Goal: Transaction & Acquisition: Purchase product/service

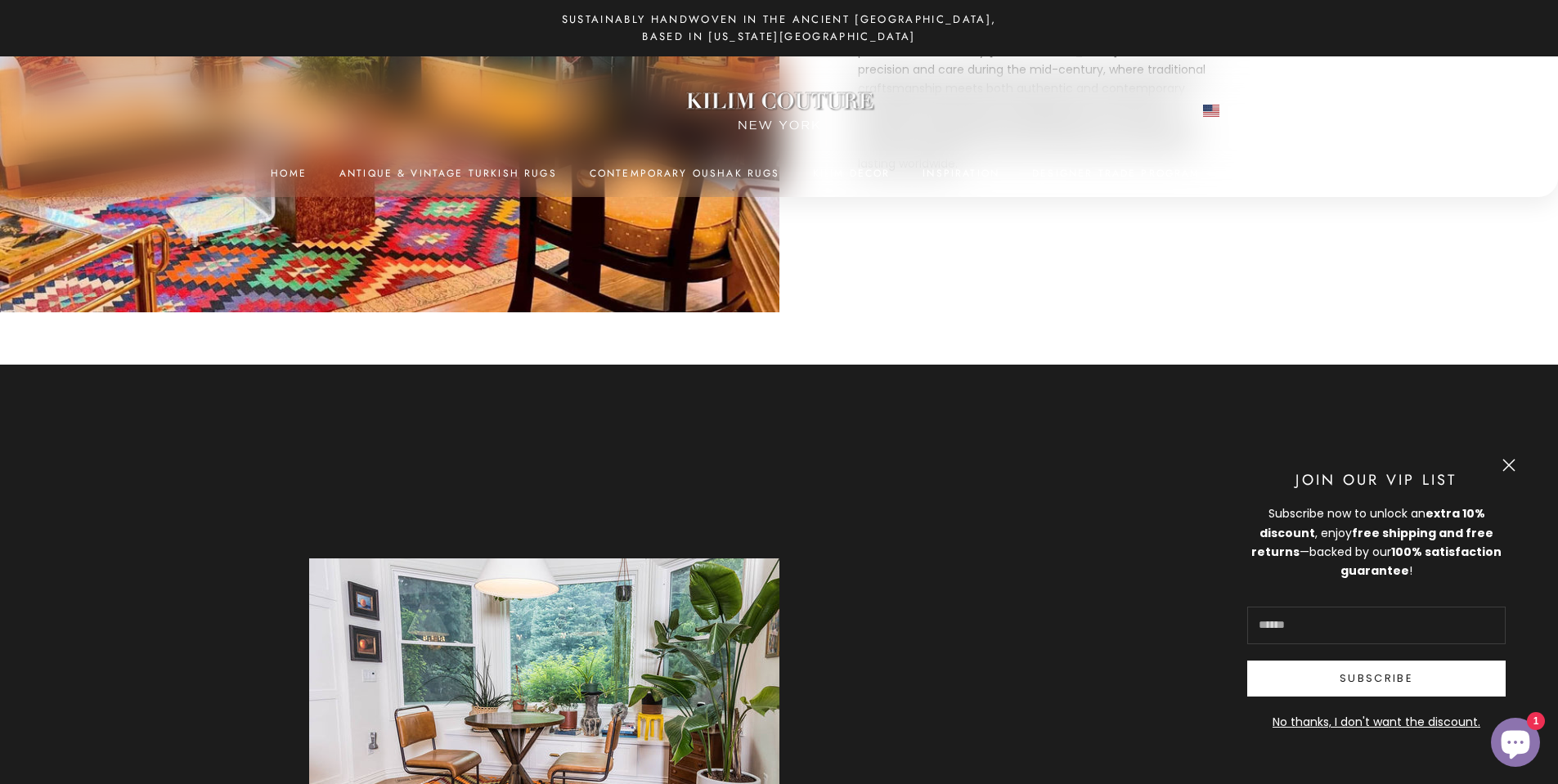
scroll to position [1363, 0]
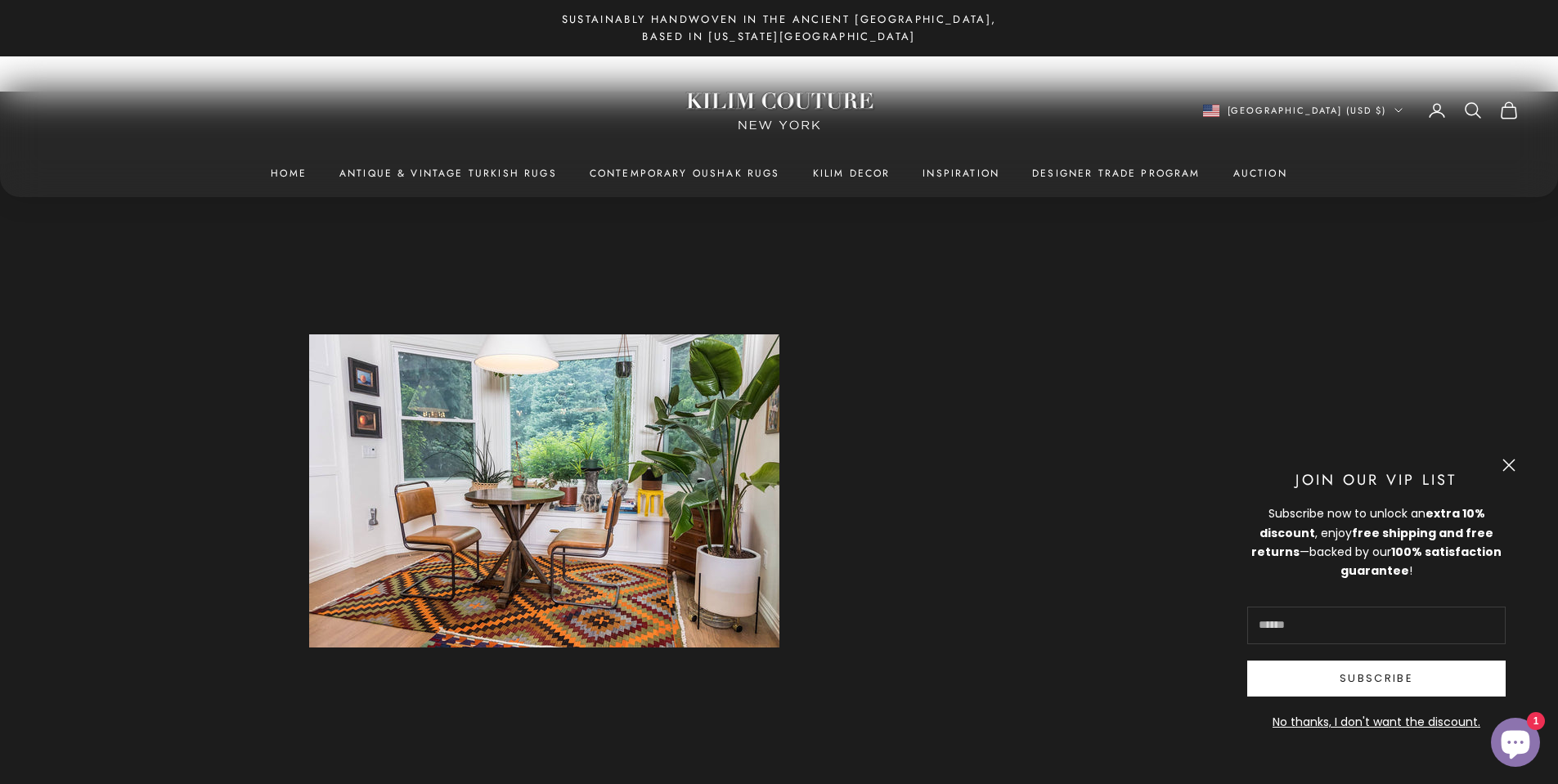
click at [1514, 461] on button "Close" at bounding box center [1509, 465] width 13 height 13
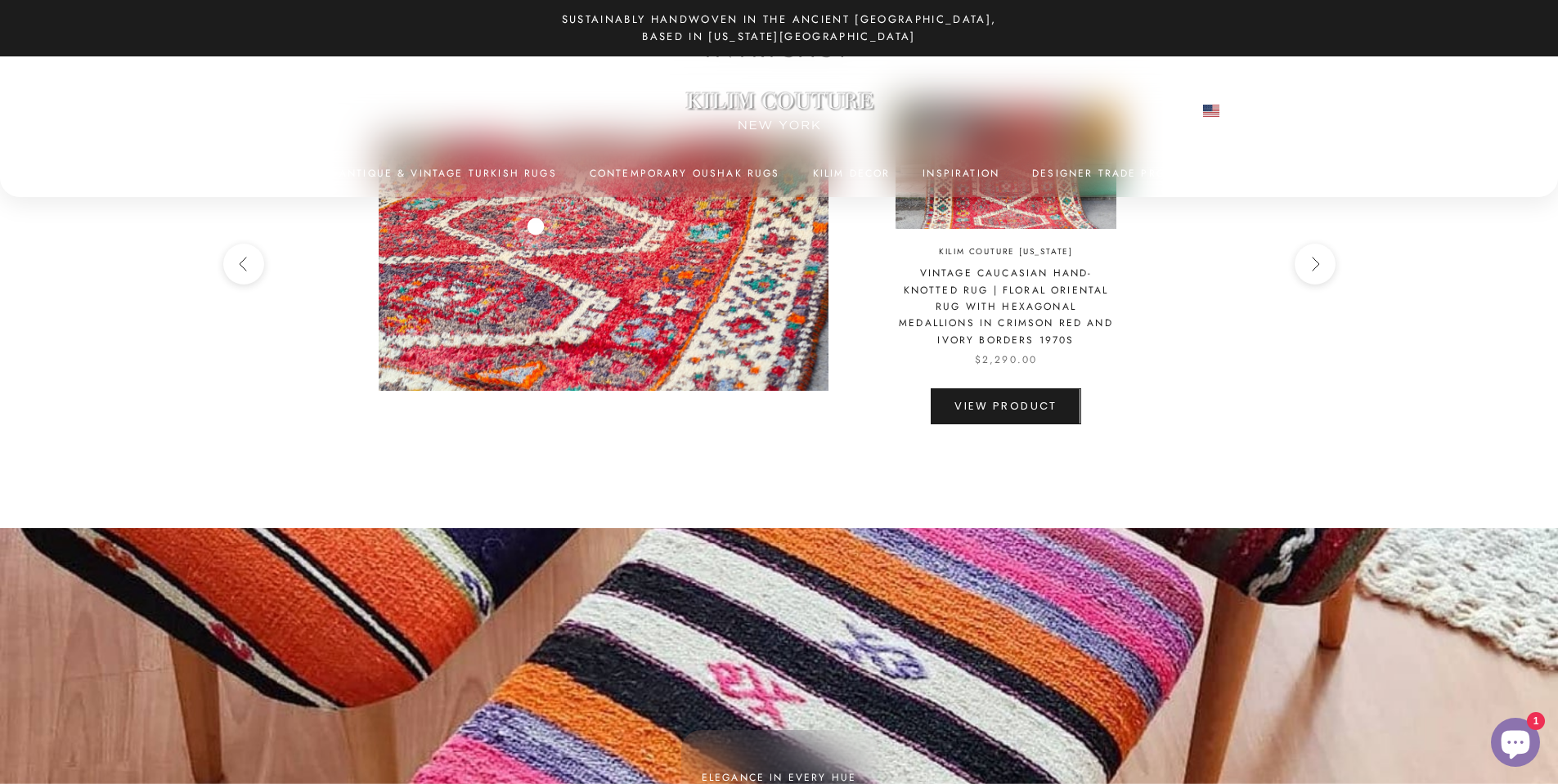
scroll to position [4633, 0]
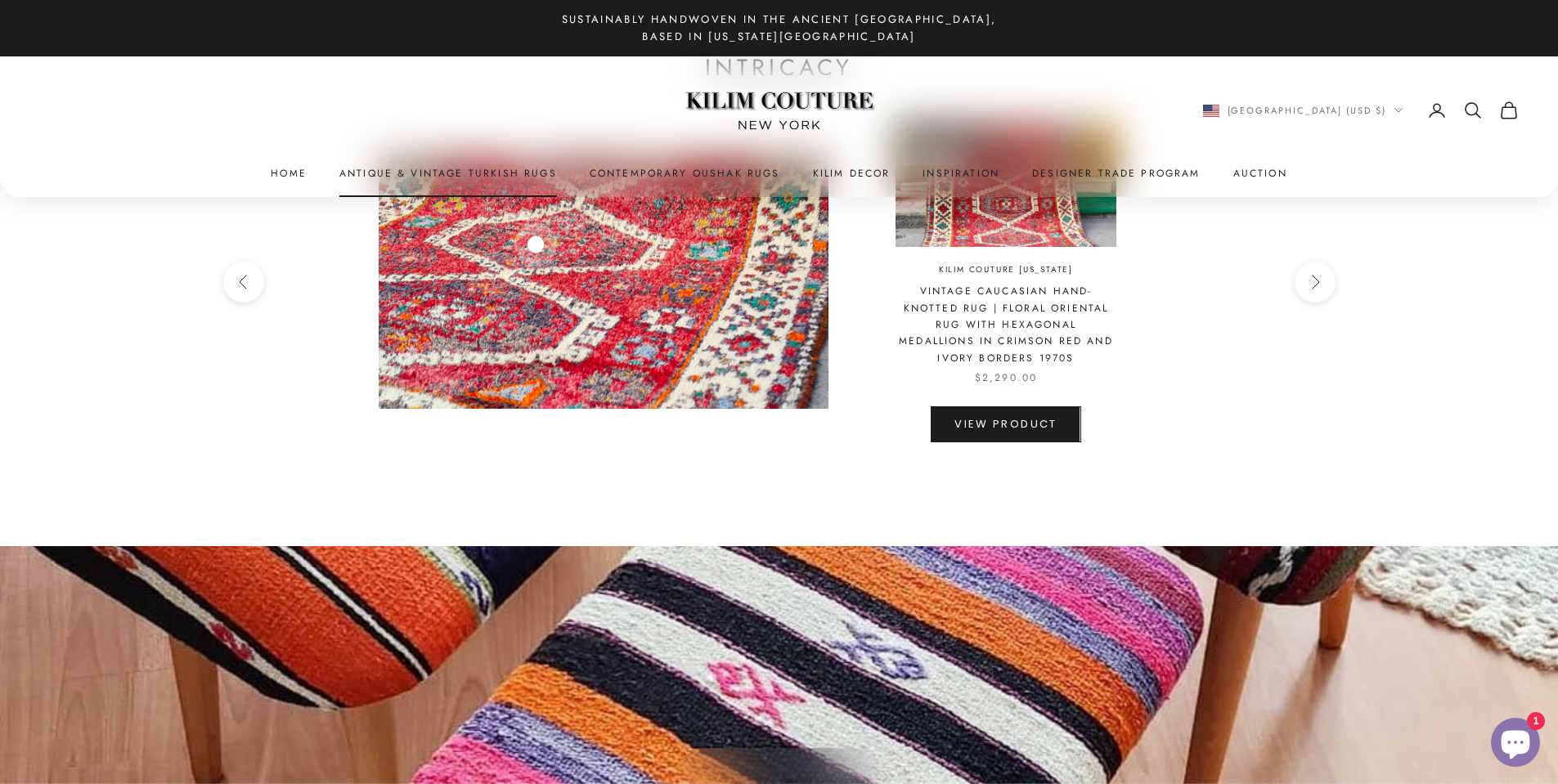
click at [472, 172] on link "Antique & Vintage Turkish Rugs" at bounding box center [448, 174] width 217 height 17
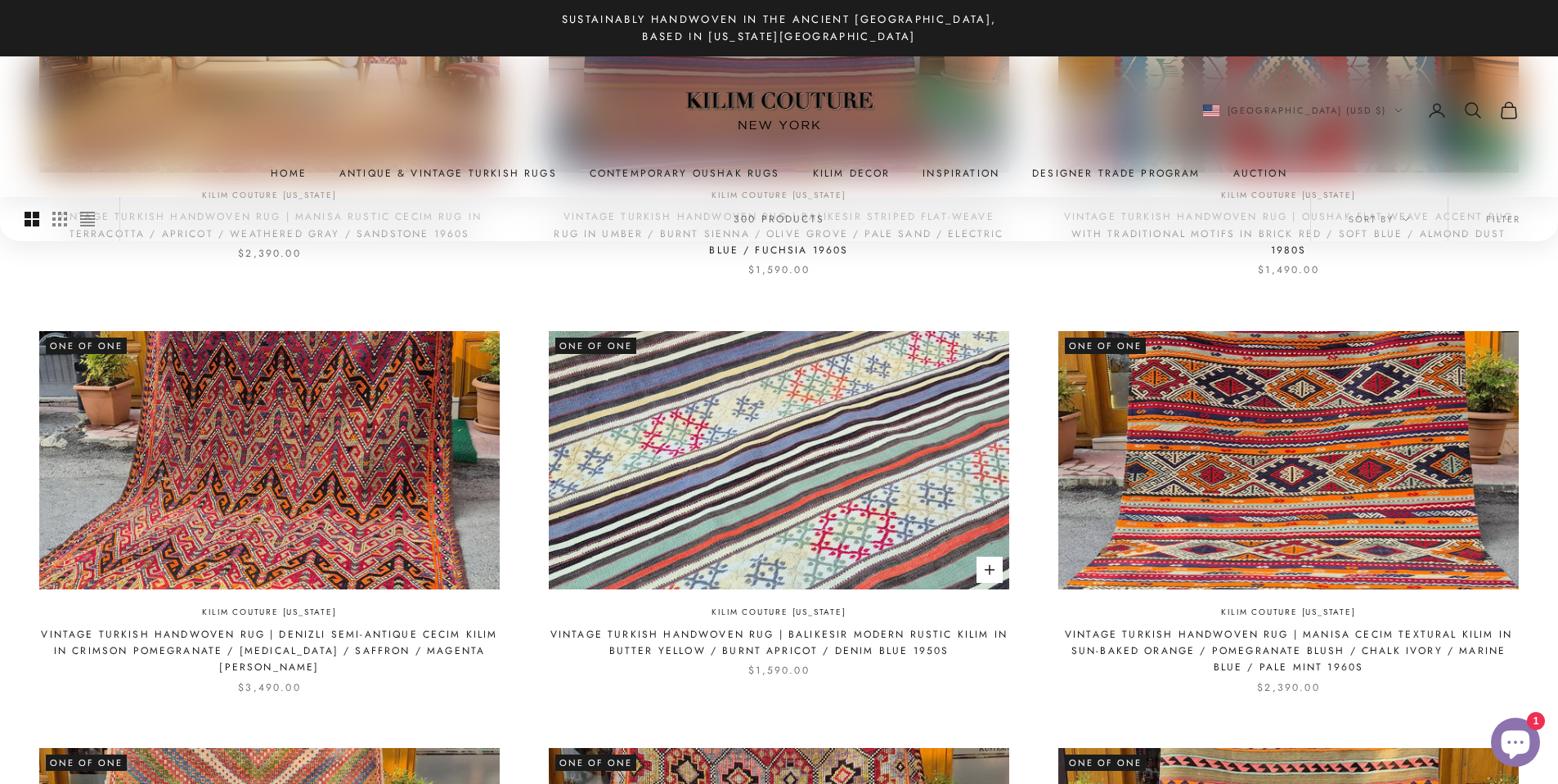
scroll to position [1090, 0]
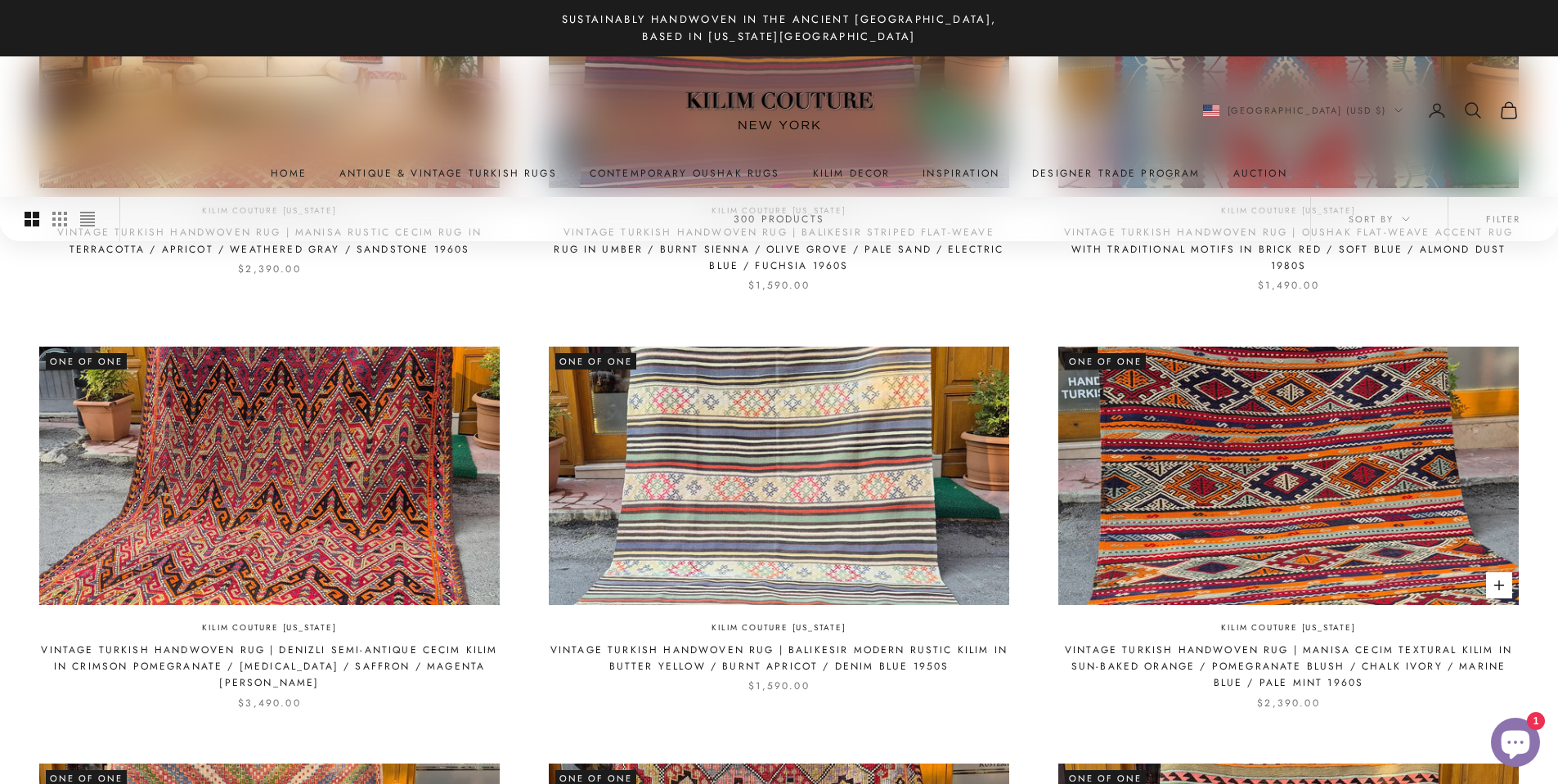
click at [1273, 548] on img at bounding box center [1289, 476] width 461 height 258
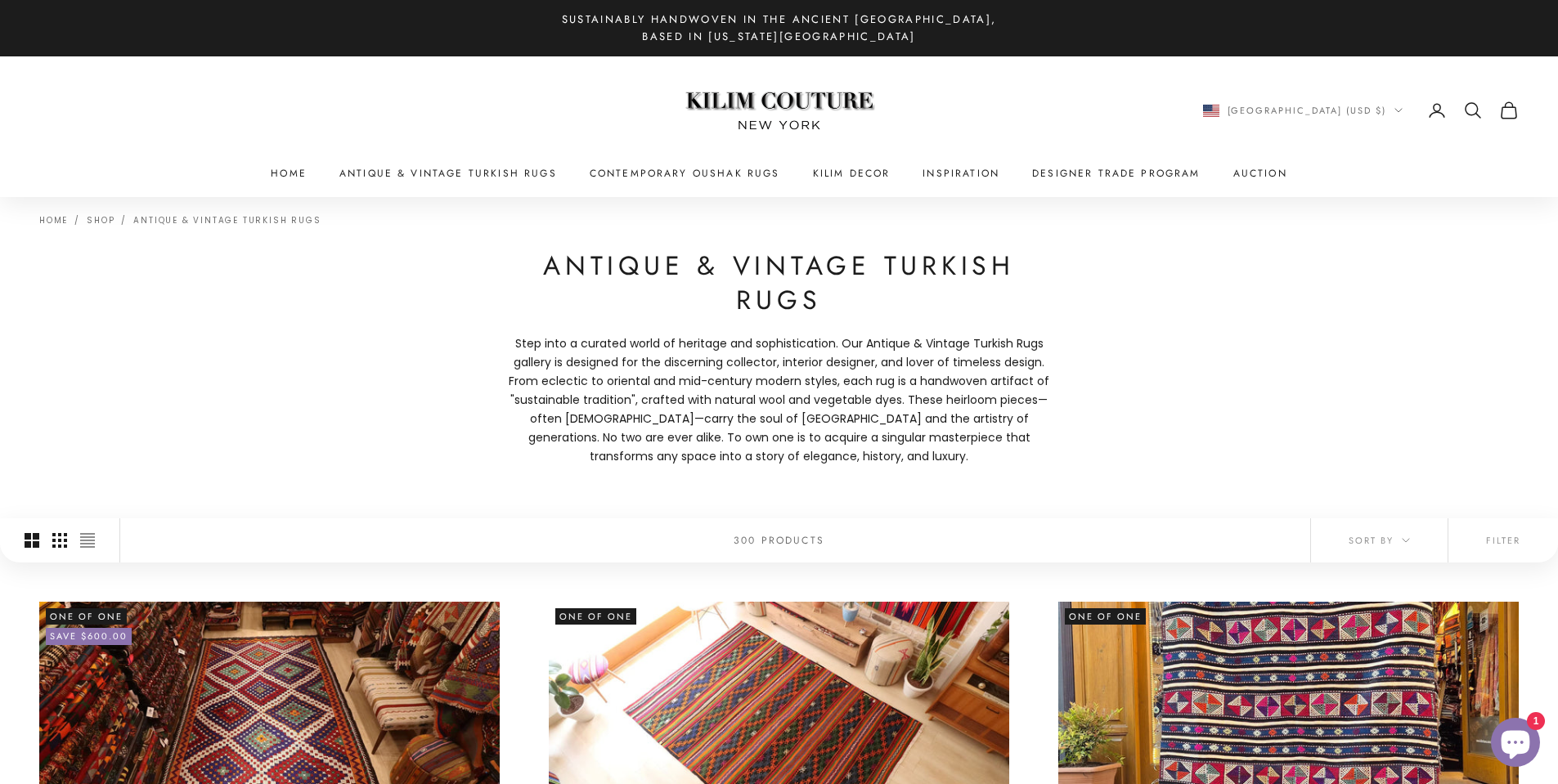
click at [59, 542] on icon "Switch to smaller product images" at bounding box center [59, 541] width 15 height 15
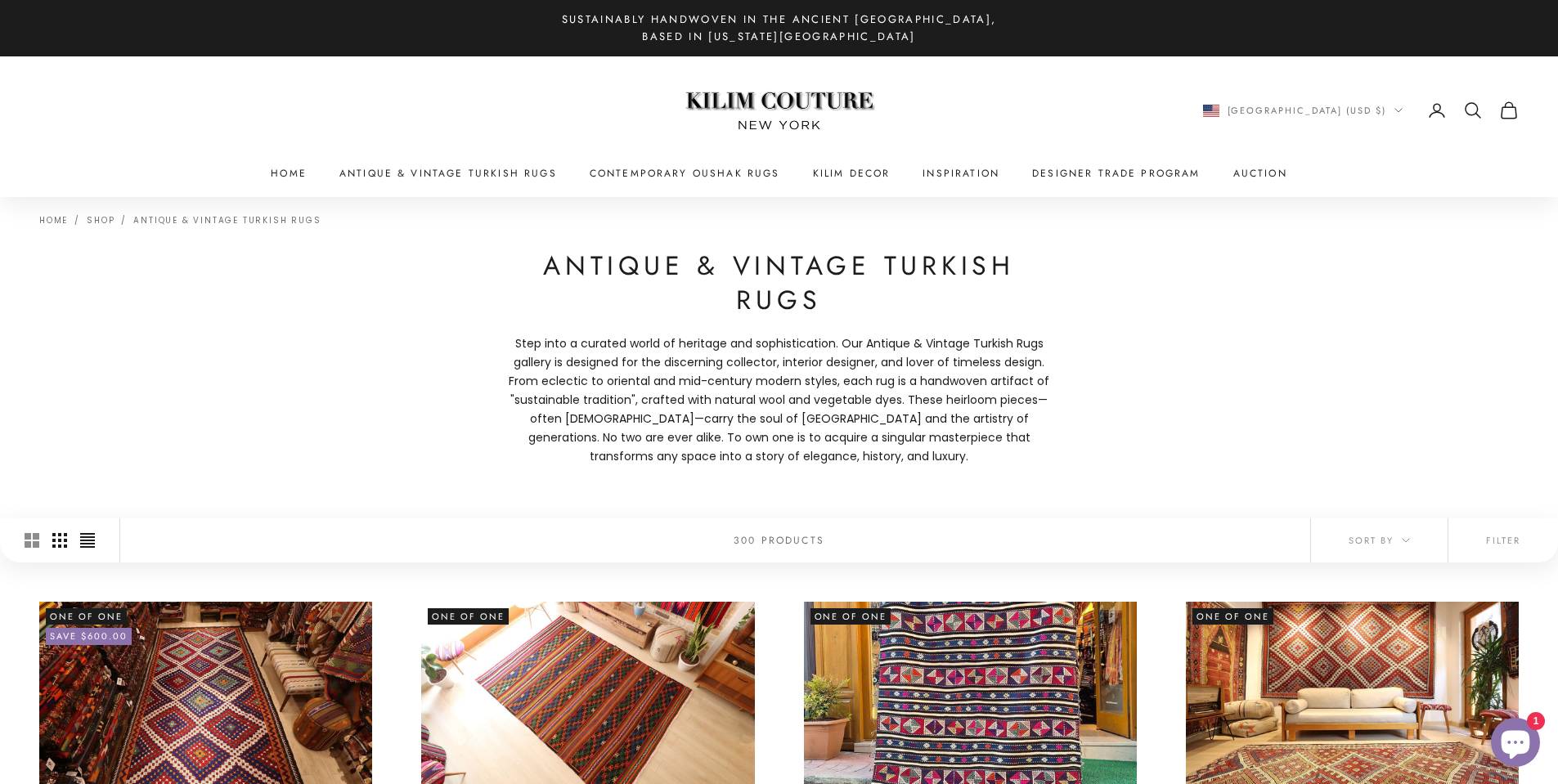
click at [91, 542] on icon "Switch to compact product images" at bounding box center [87, 541] width 15 height 15
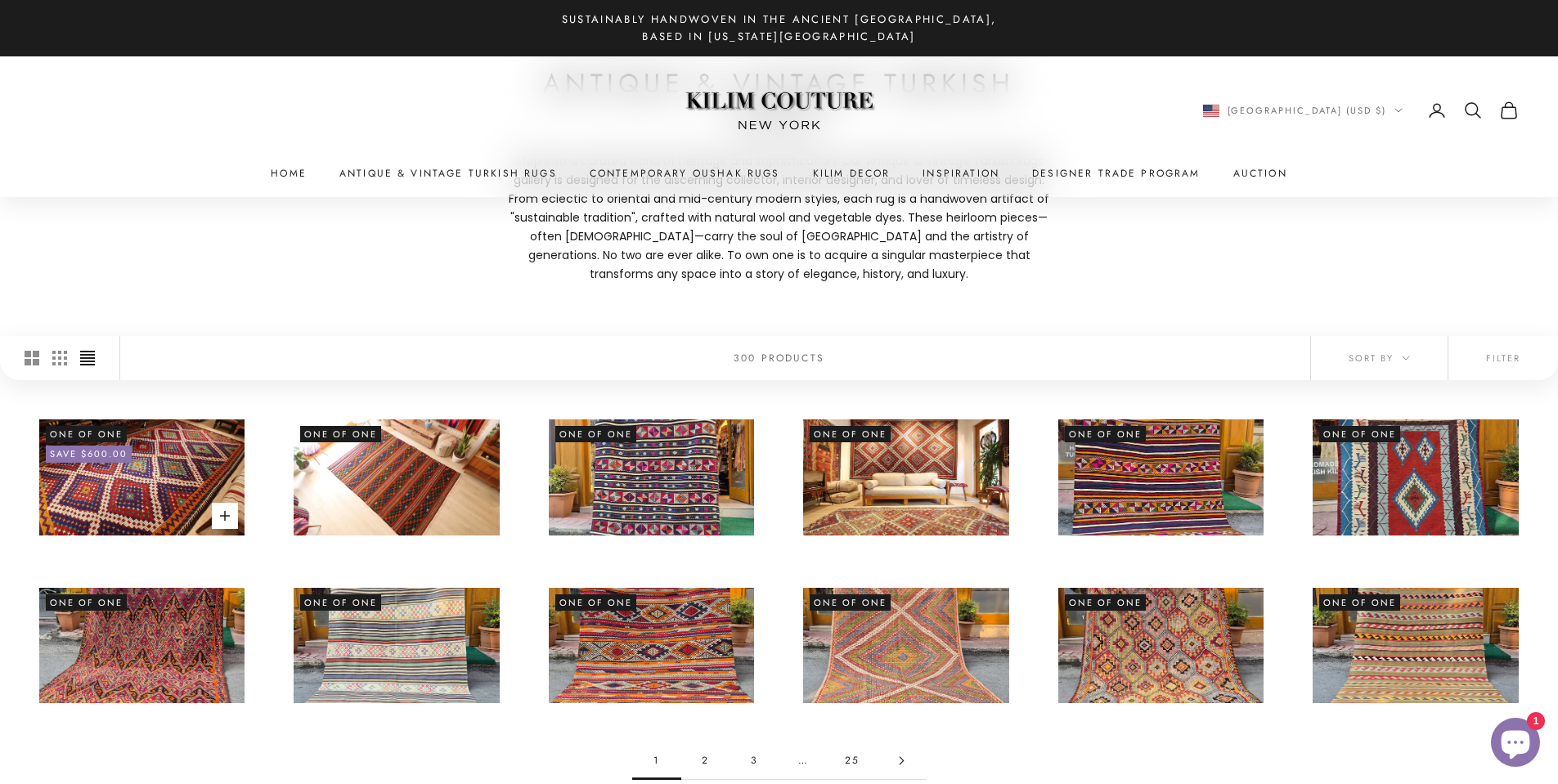
scroll to position [272, 0]
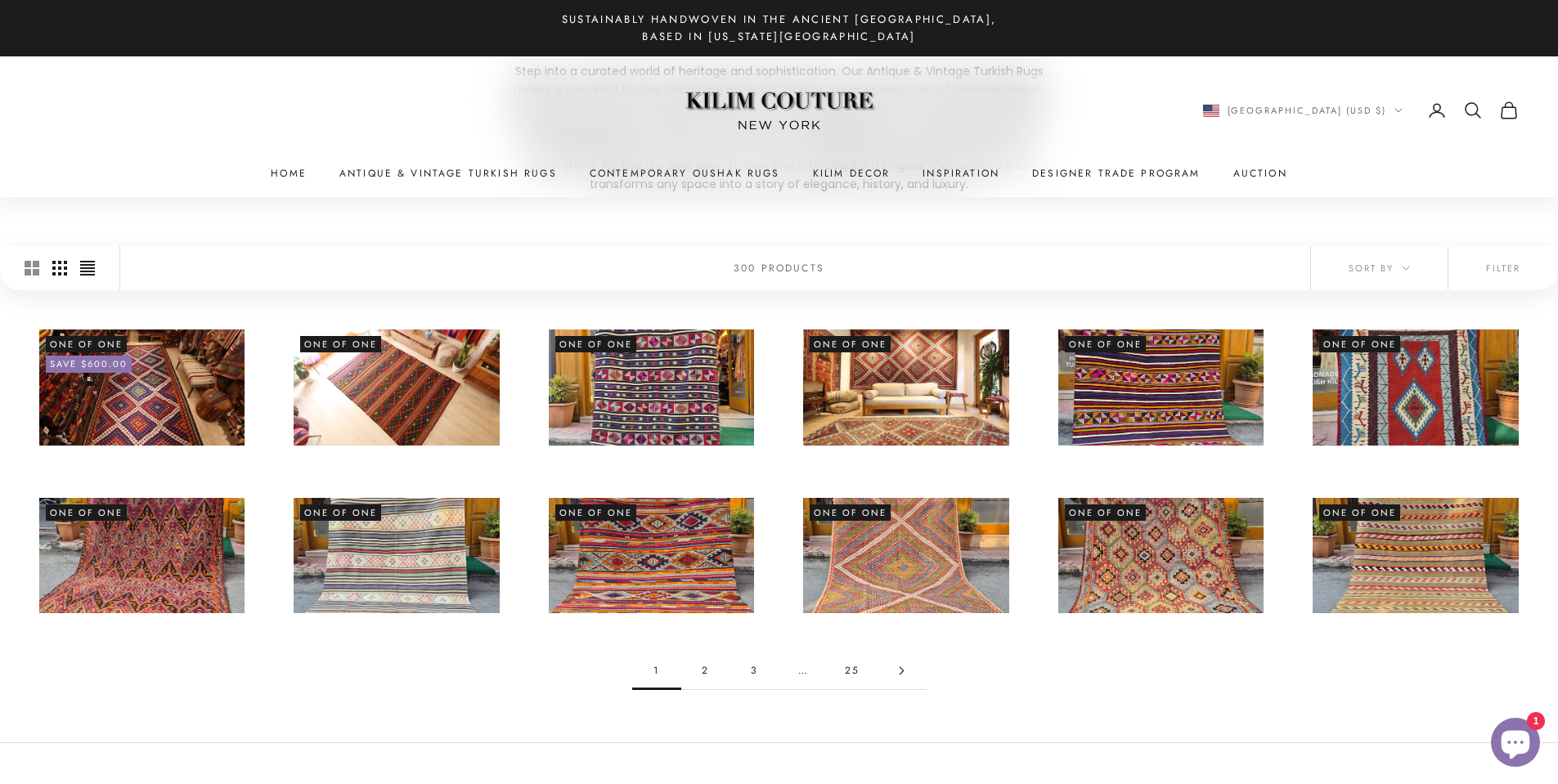
click at [53, 269] on icon "Switch to smaller product images" at bounding box center [59, 268] width 15 height 15
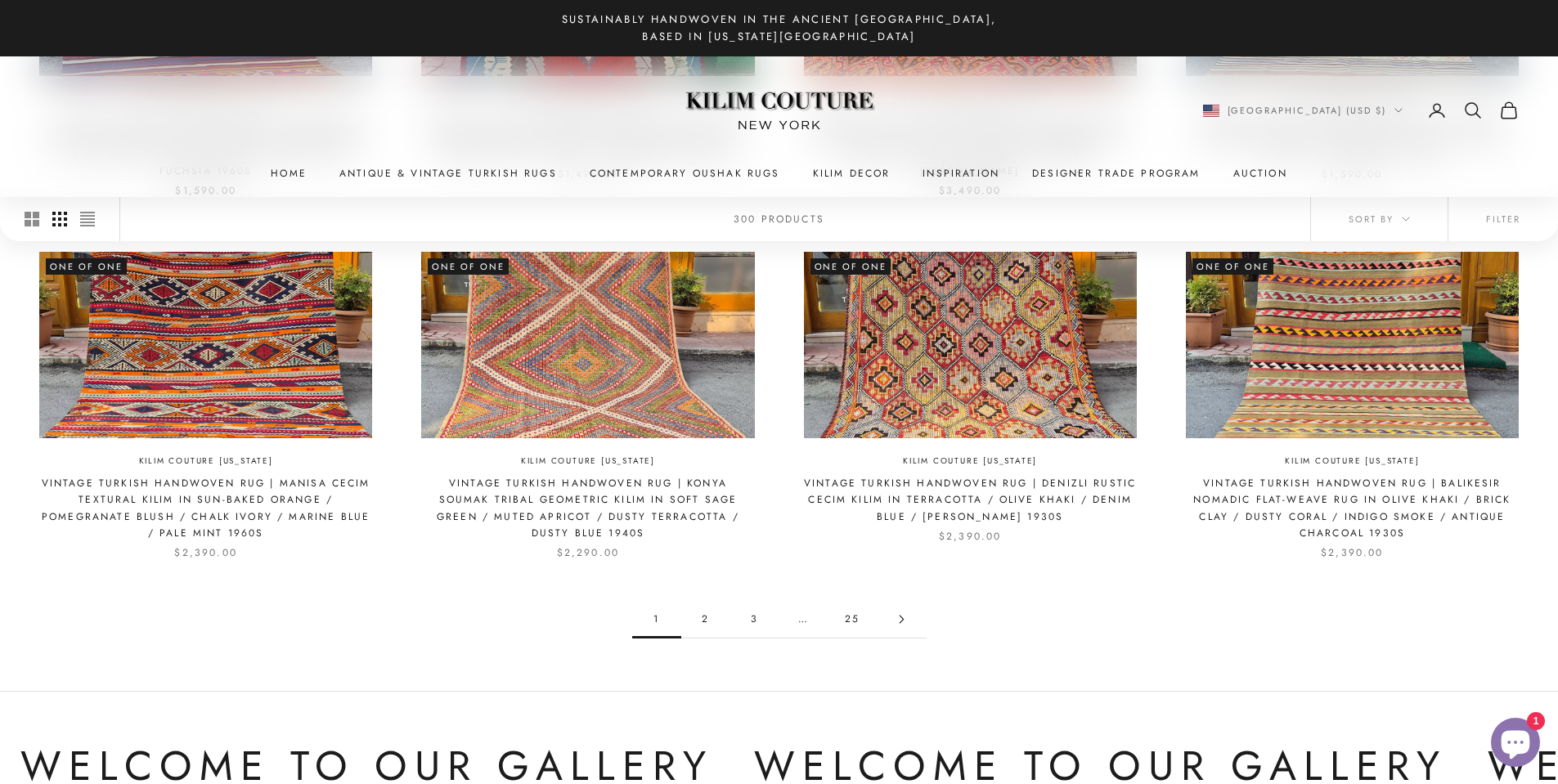
scroll to position [1090, 0]
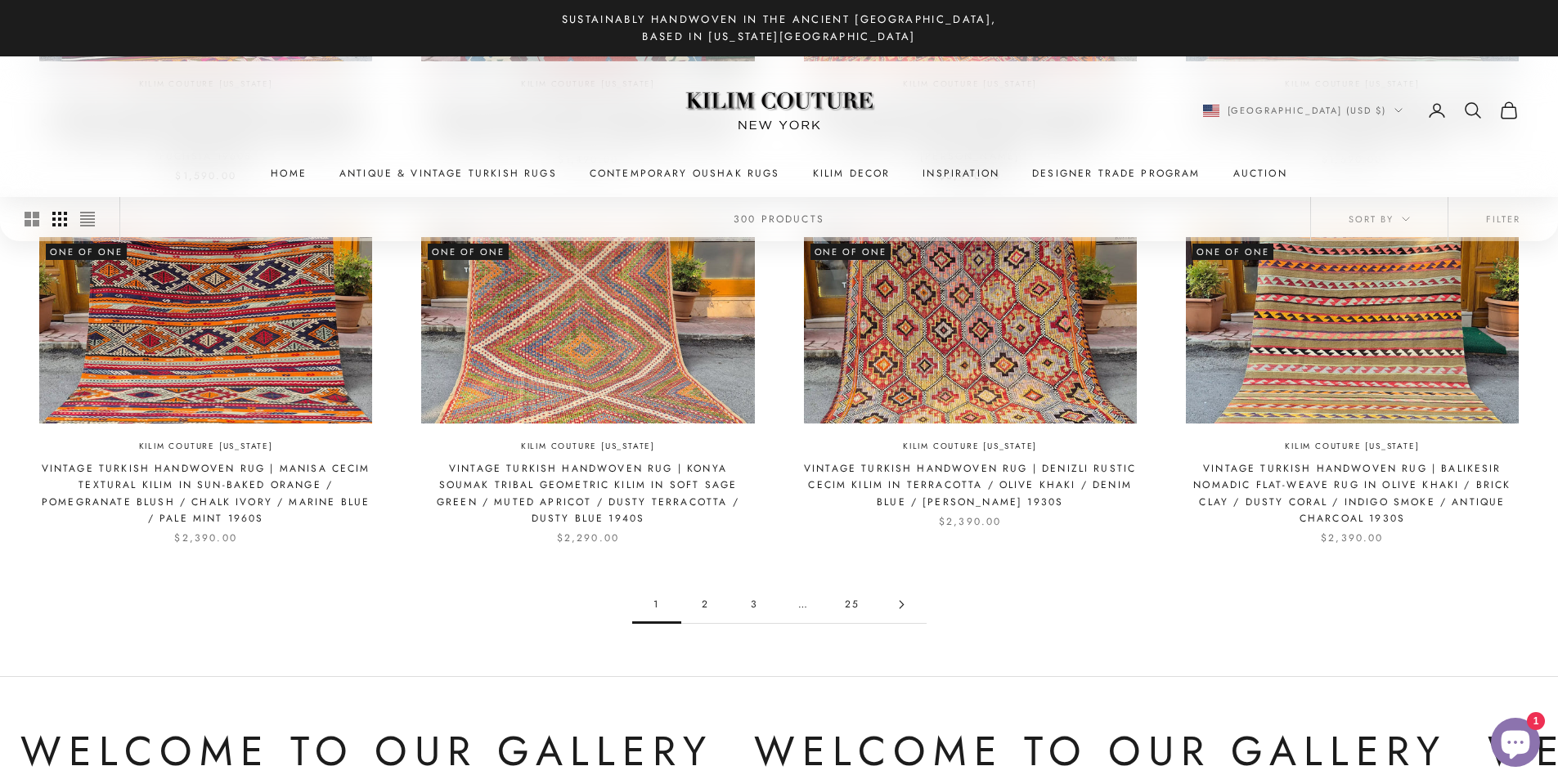
click at [894, 608] on link "Go to page 2" at bounding box center [901, 605] width 49 height 37
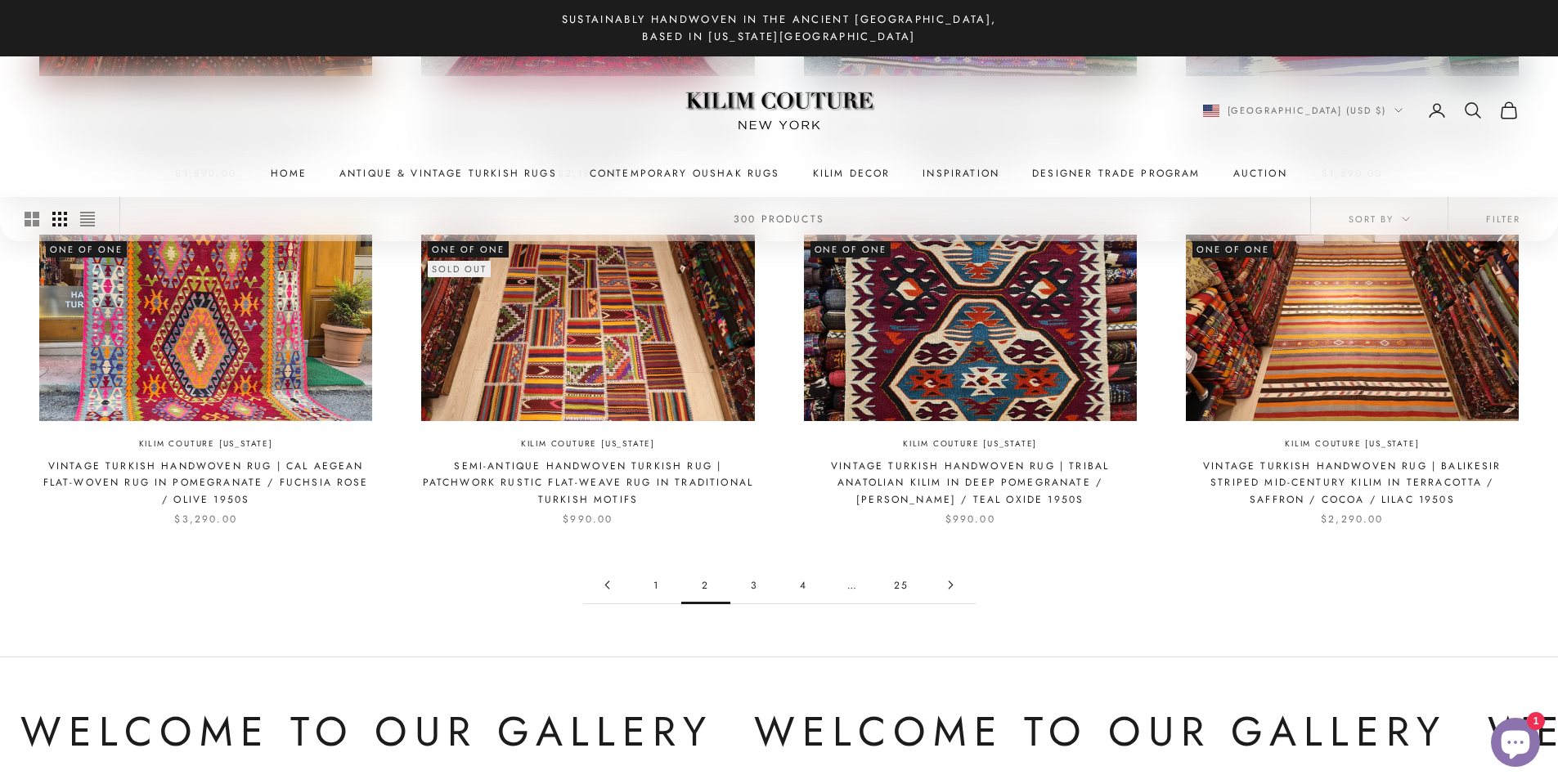
scroll to position [1090, 0]
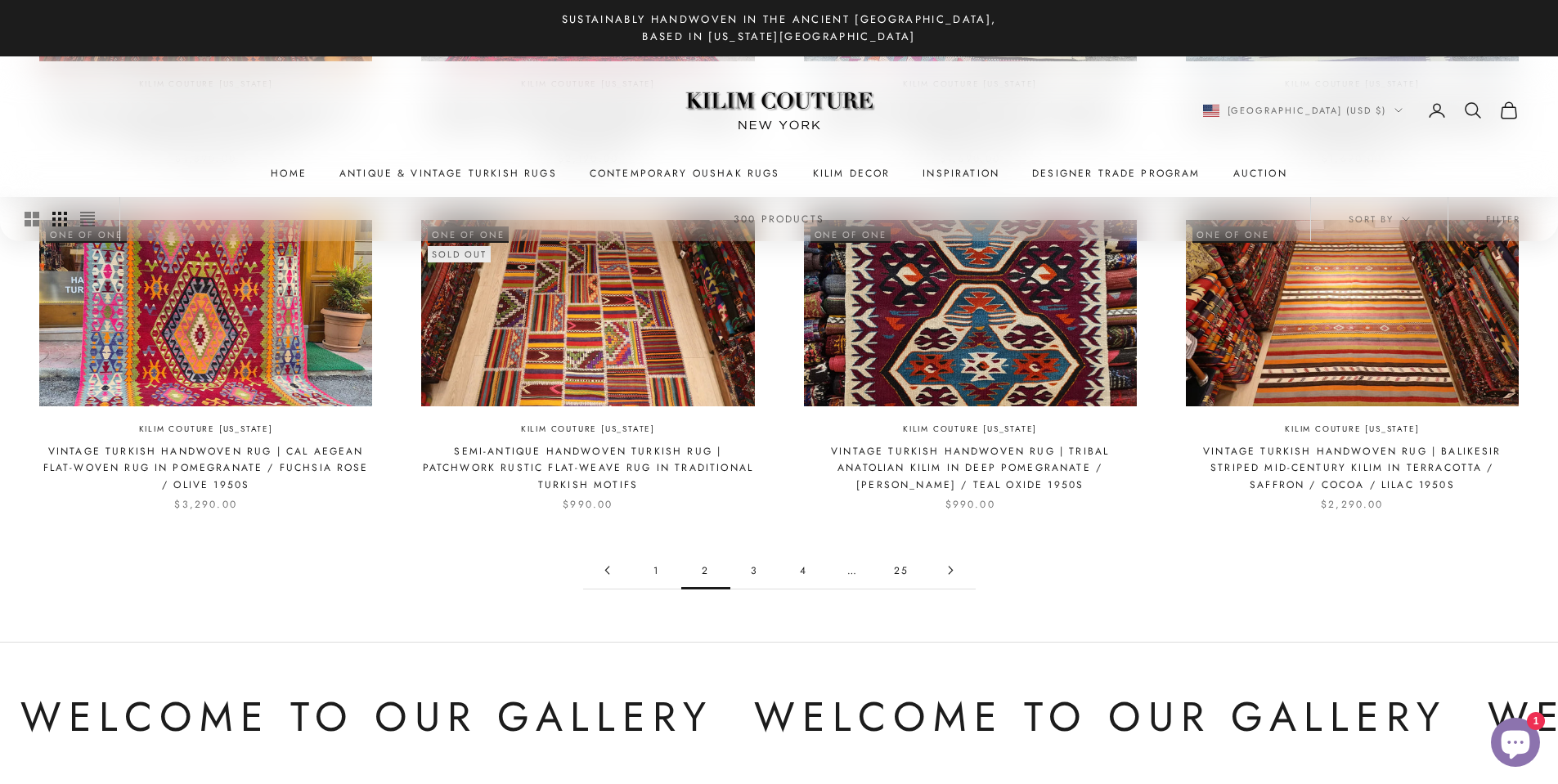
click at [949, 576] on link "Go to page 3" at bounding box center [950, 570] width 49 height 37
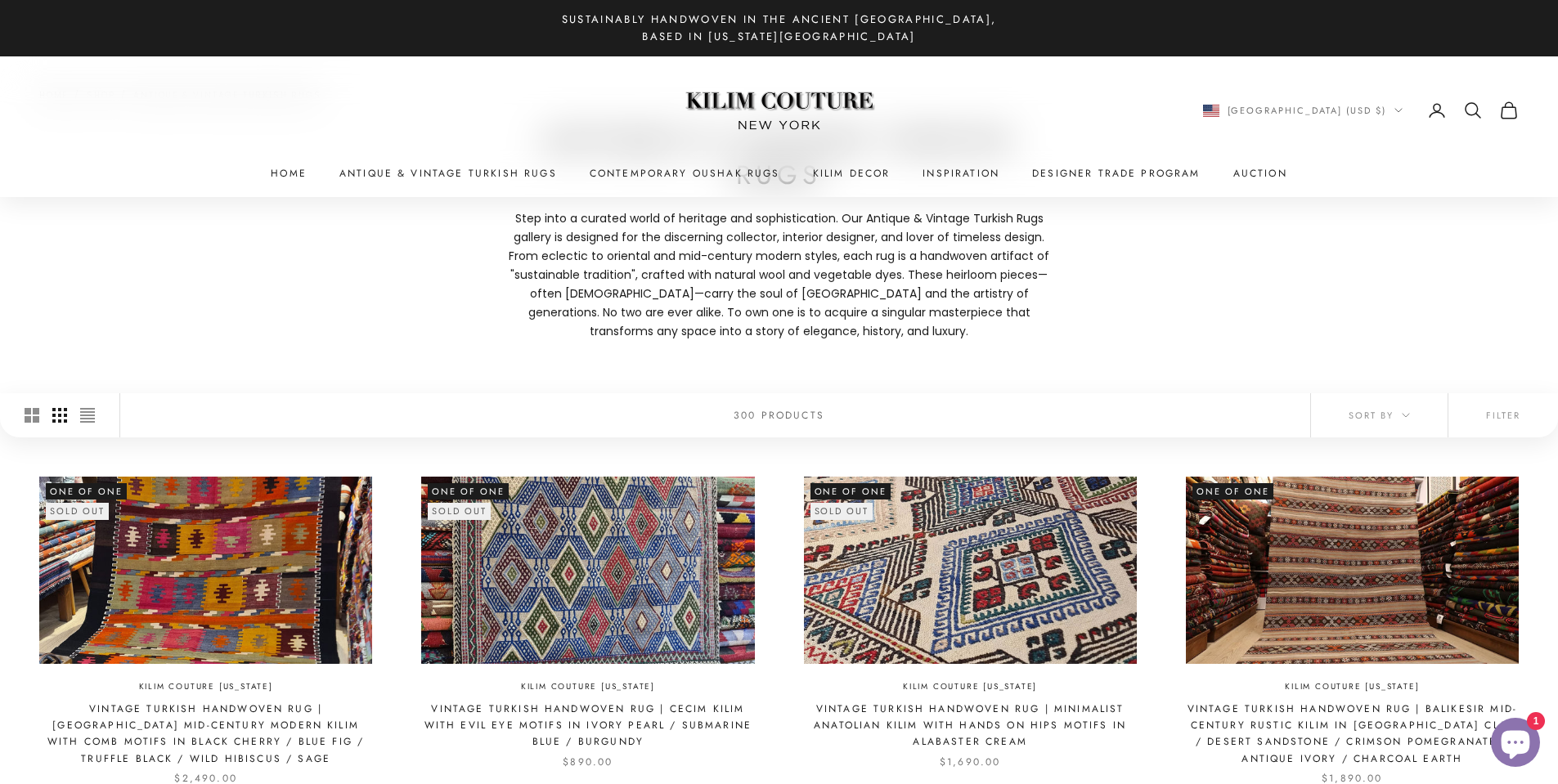
scroll to position [272, 0]
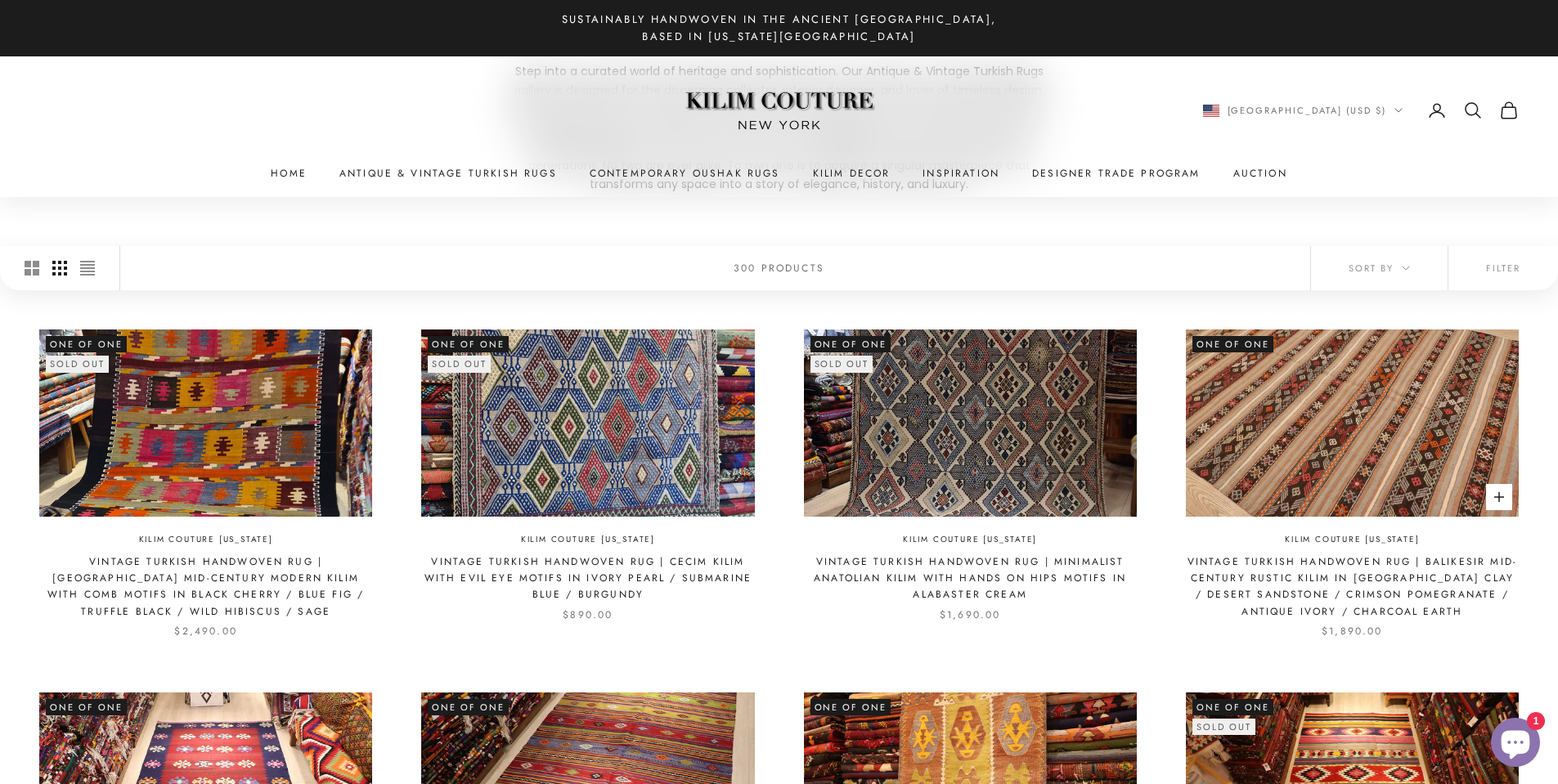
click at [1327, 475] on img at bounding box center [1352, 424] width 333 height 188
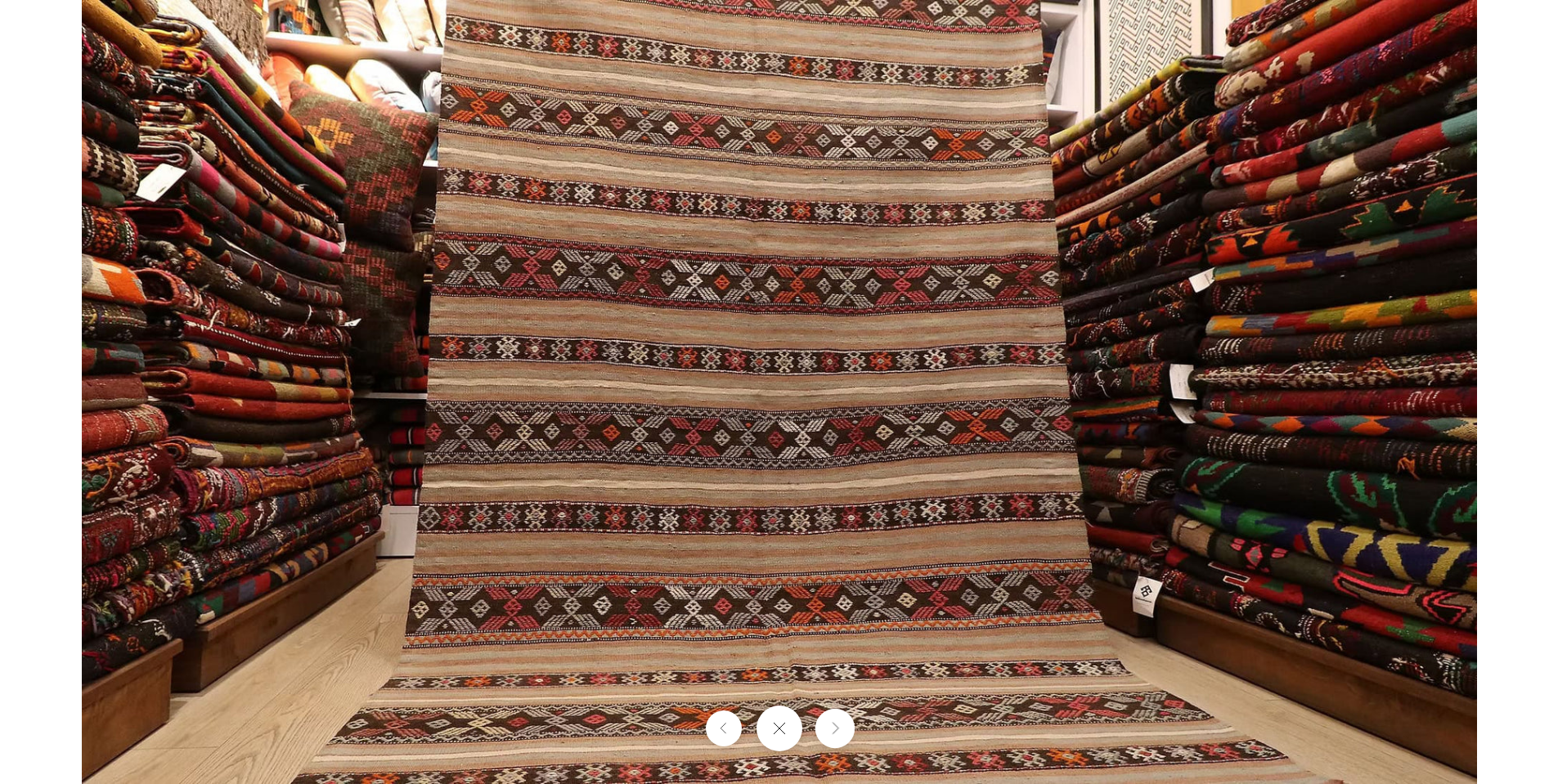
click at [832, 725] on icon "Next" at bounding box center [834, 728] width 10 height 12
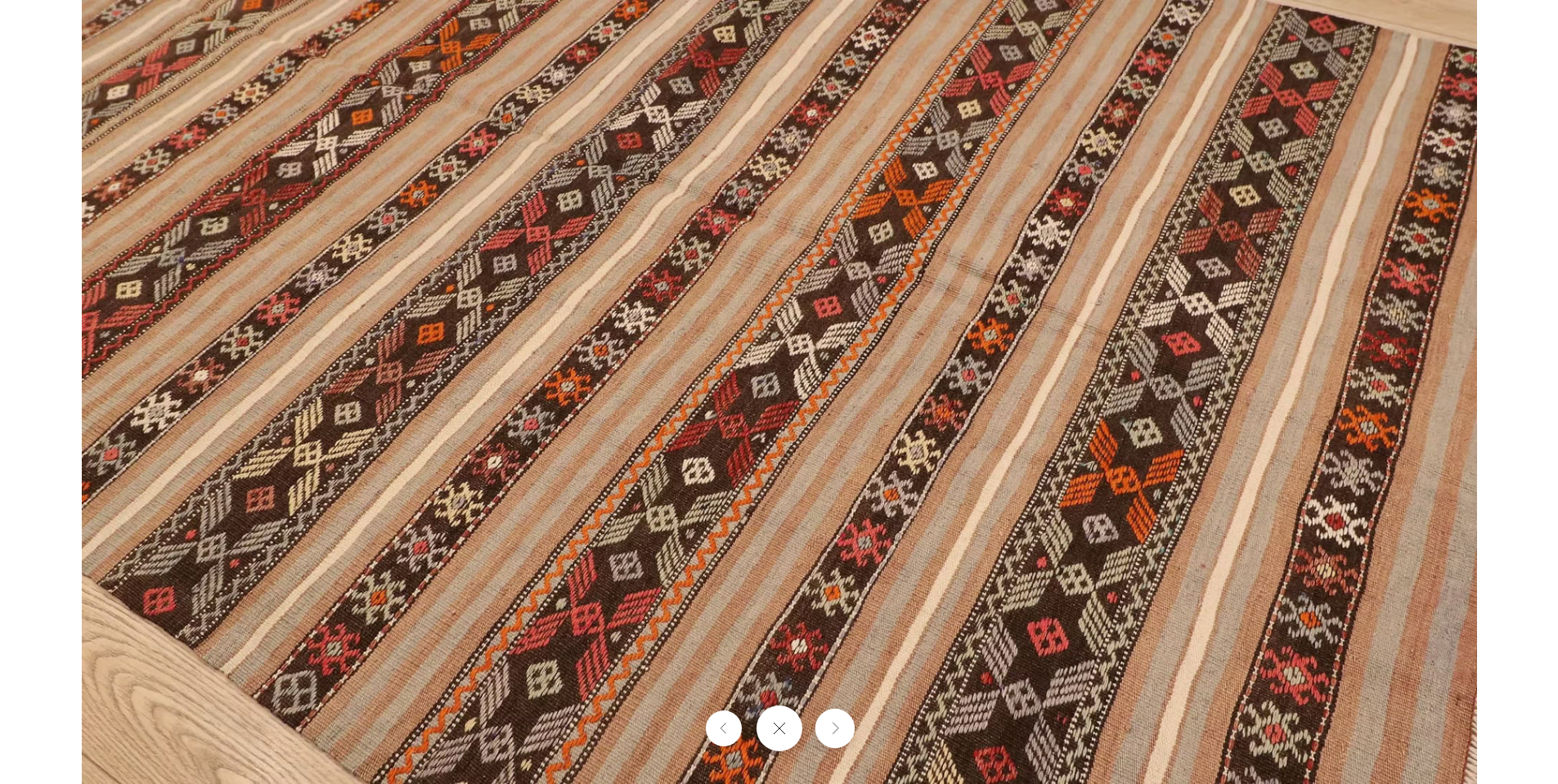
click at [832, 725] on icon "Next" at bounding box center [834, 728] width 10 height 12
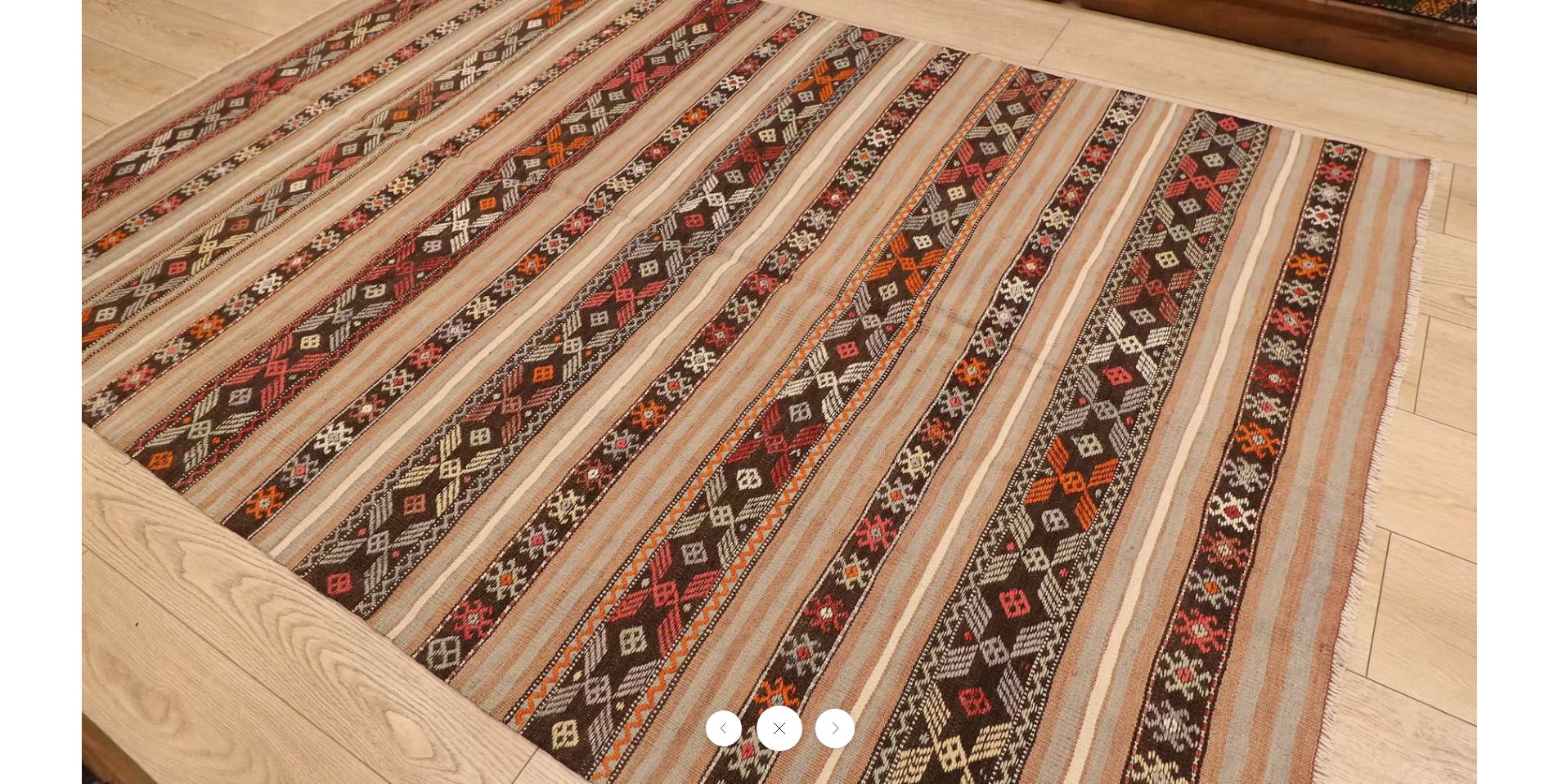
click at [832, 725] on icon "Next" at bounding box center [834, 728] width 10 height 12
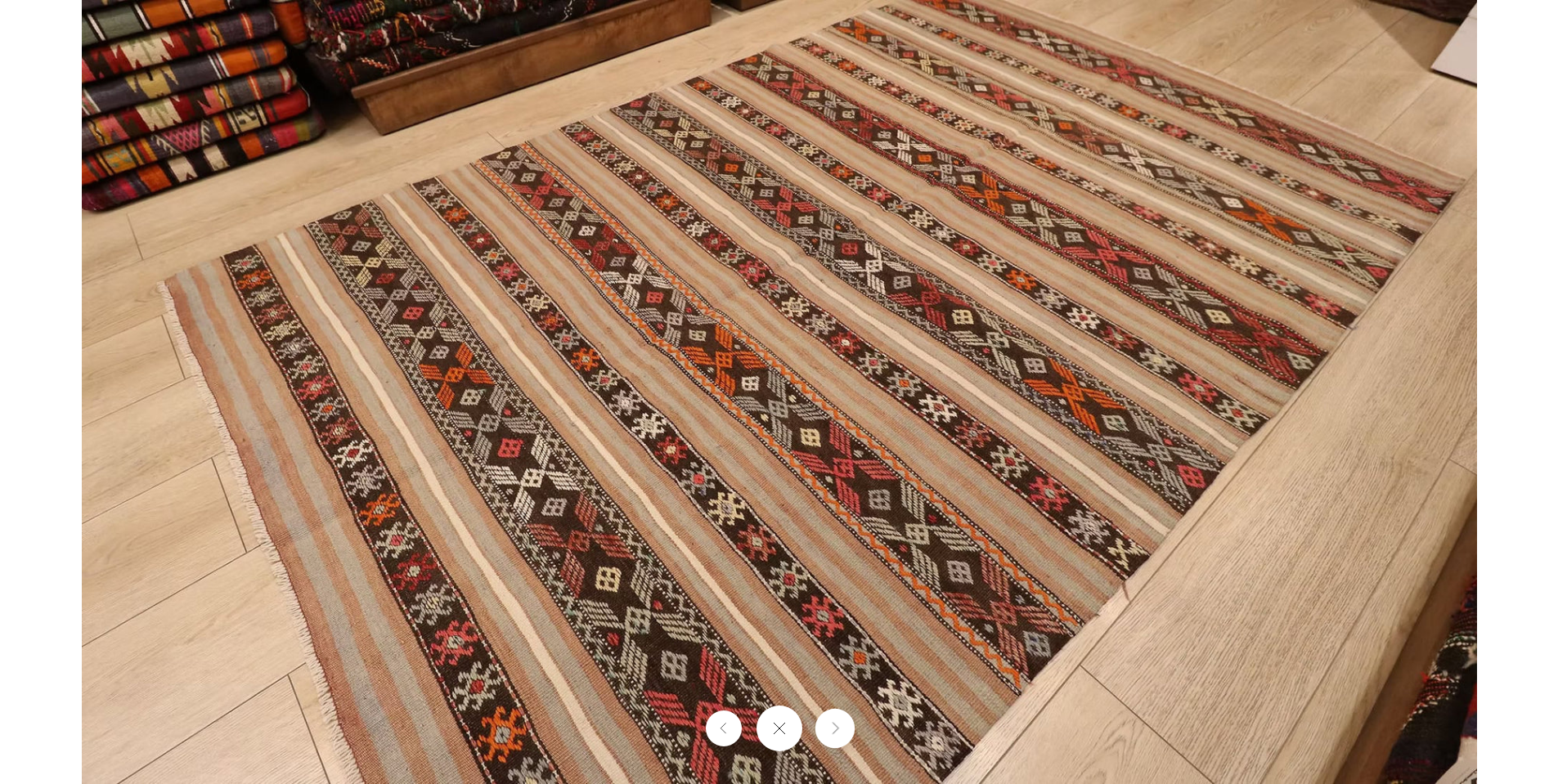
click at [831, 735] on button "Next" at bounding box center [834, 728] width 39 height 39
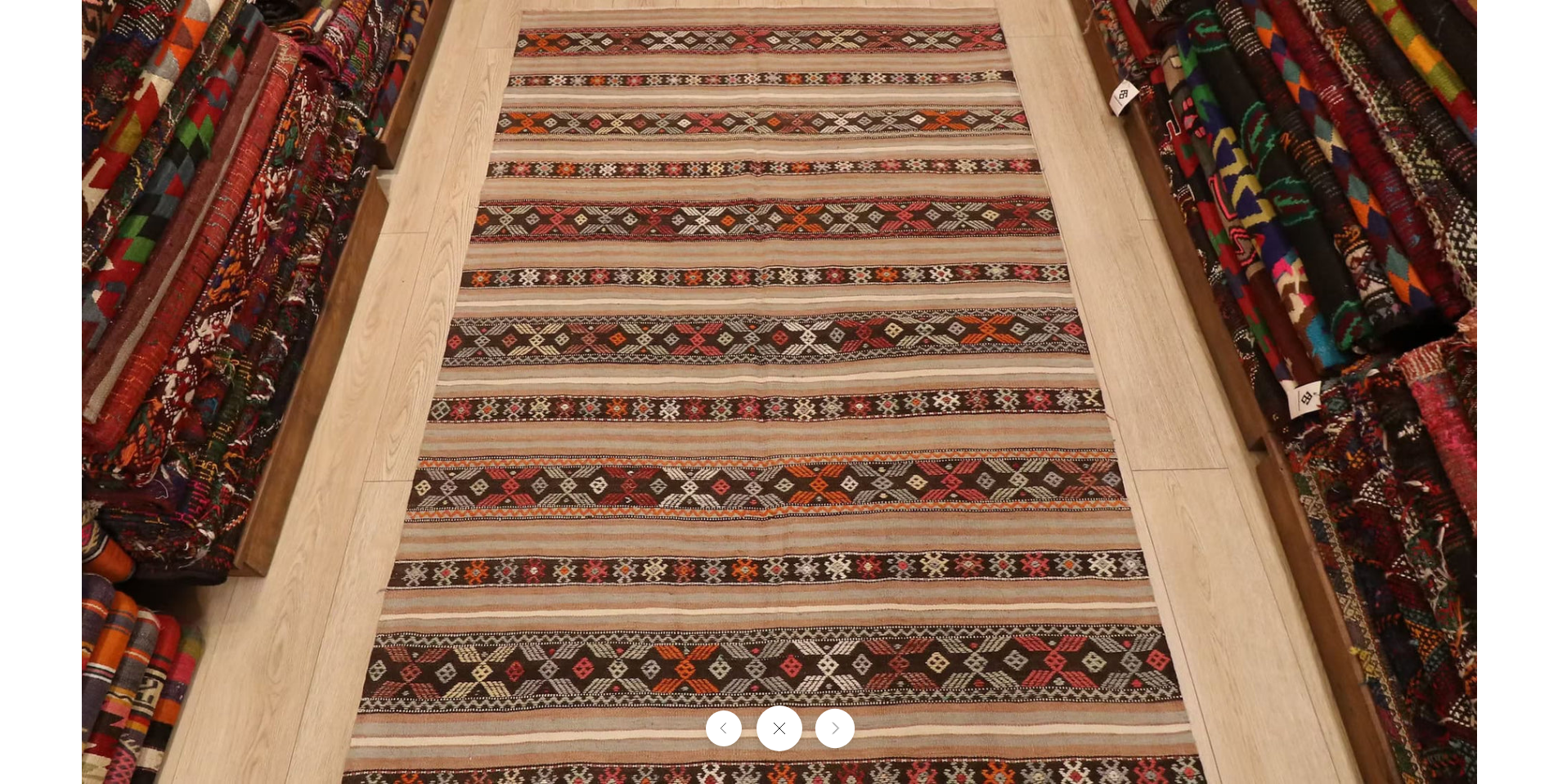
click at [831, 735] on button "Next" at bounding box center [834, 728] width 39 height 39
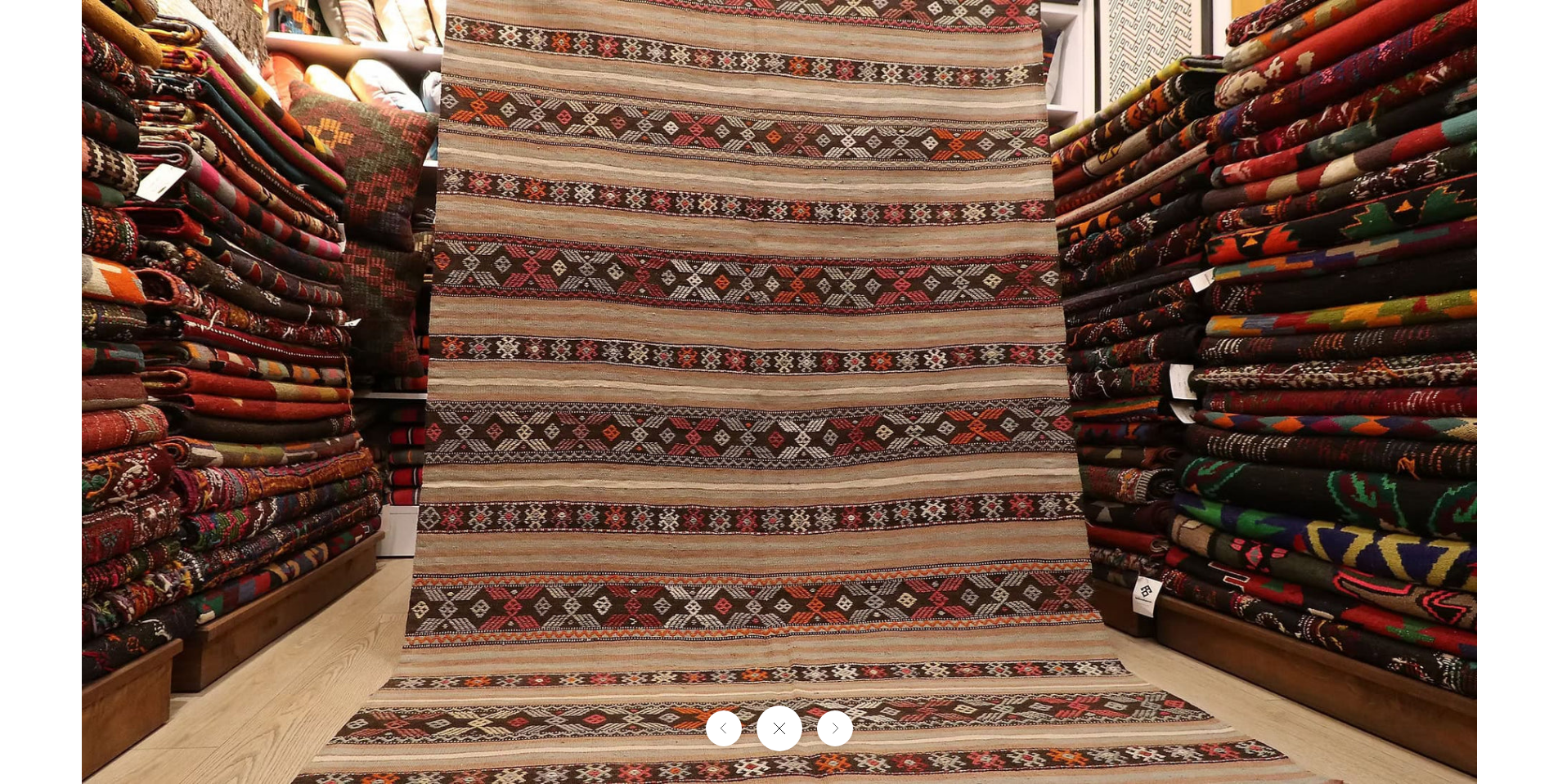
click at [343, 253] on img at bounding box center [779, 392] width 1395 height 784
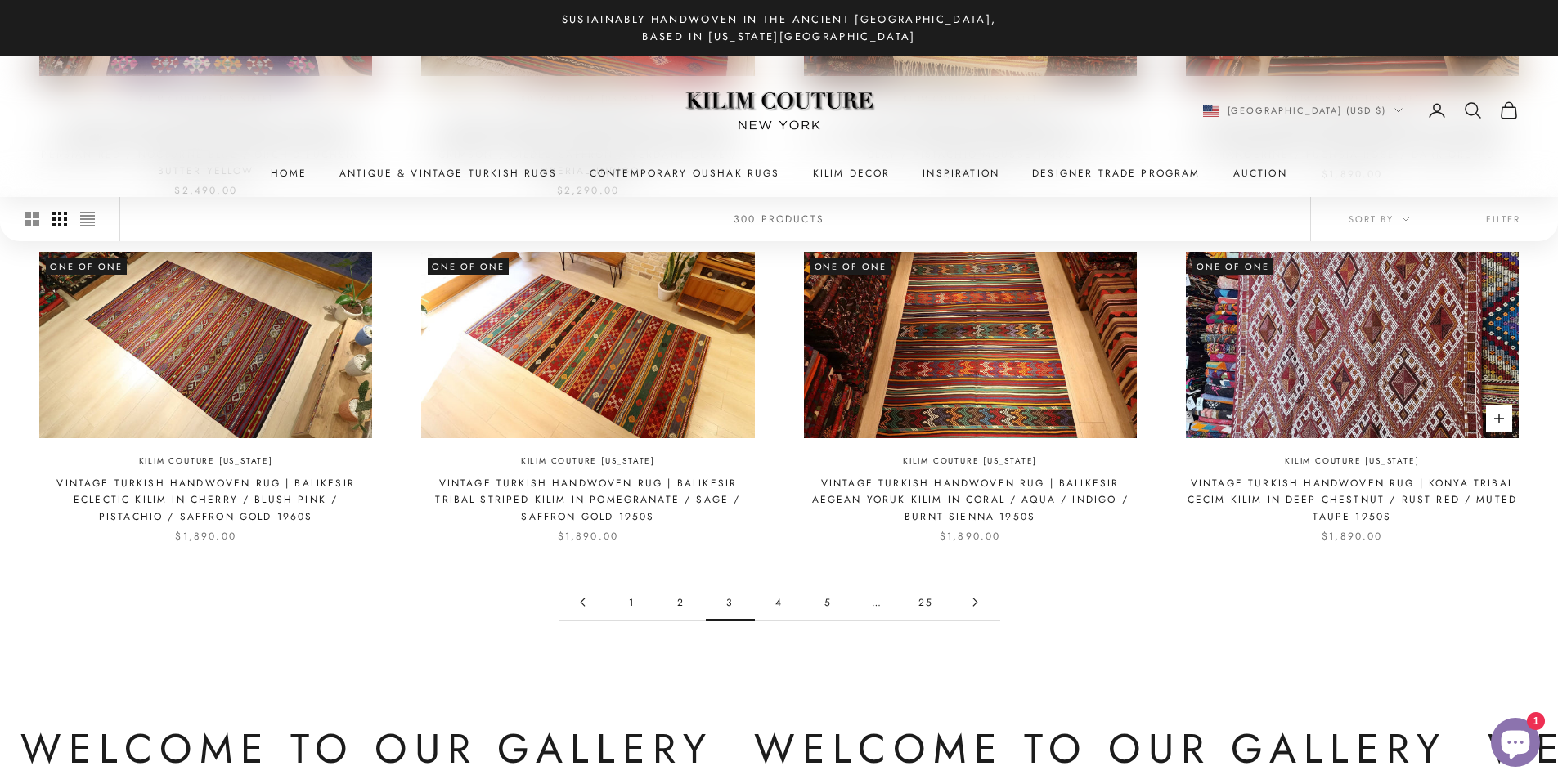
scroll to position [1090, 0]
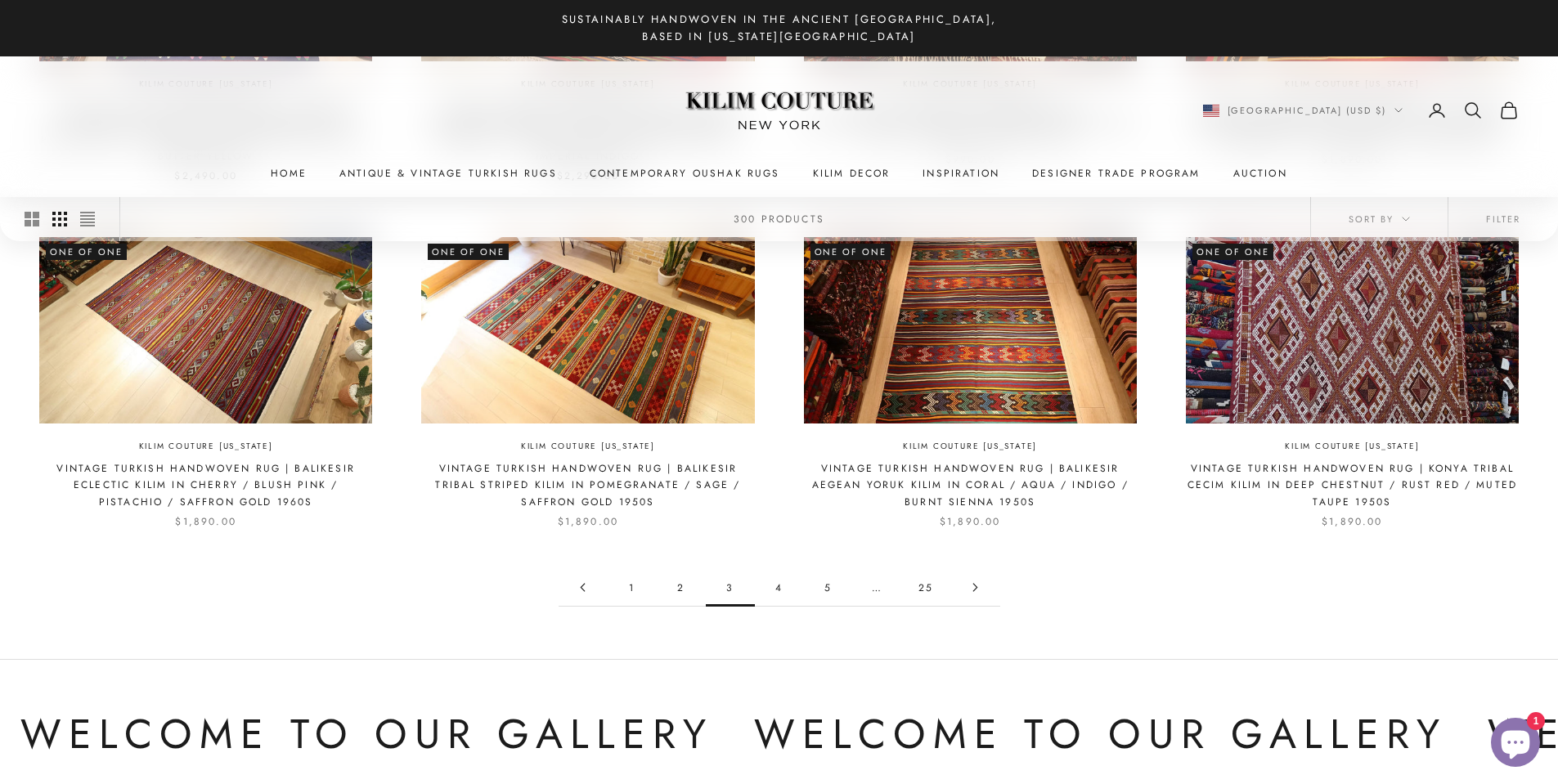
click at [975, 591] on icon "Go to page 4" at bounding box center [975, 588] width 9 height 9
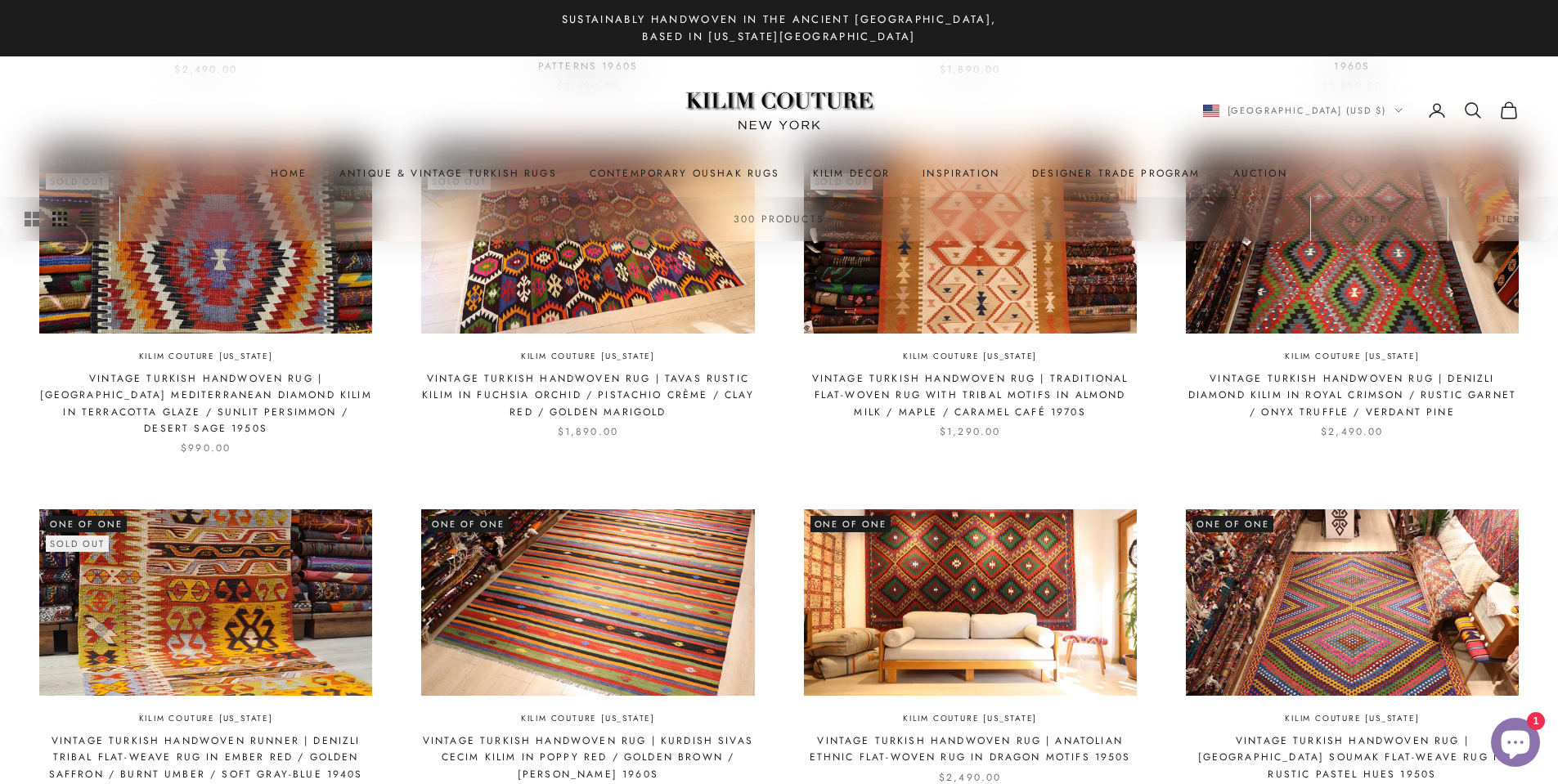
scroll to position [1090, 0]
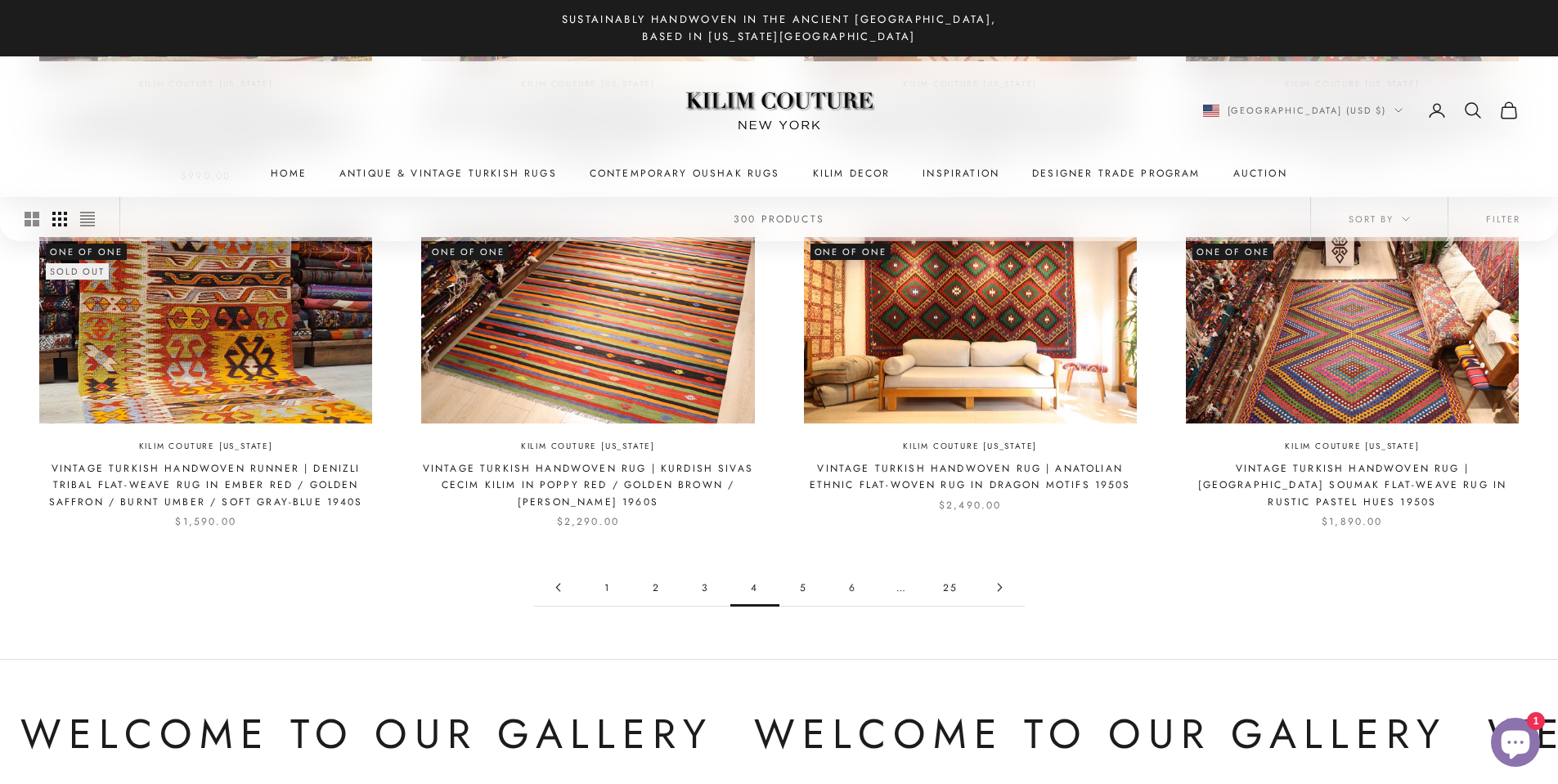
click at [993, 569] on link "Go to page 5" at bounding box center [1000, 588] width 49 height 37
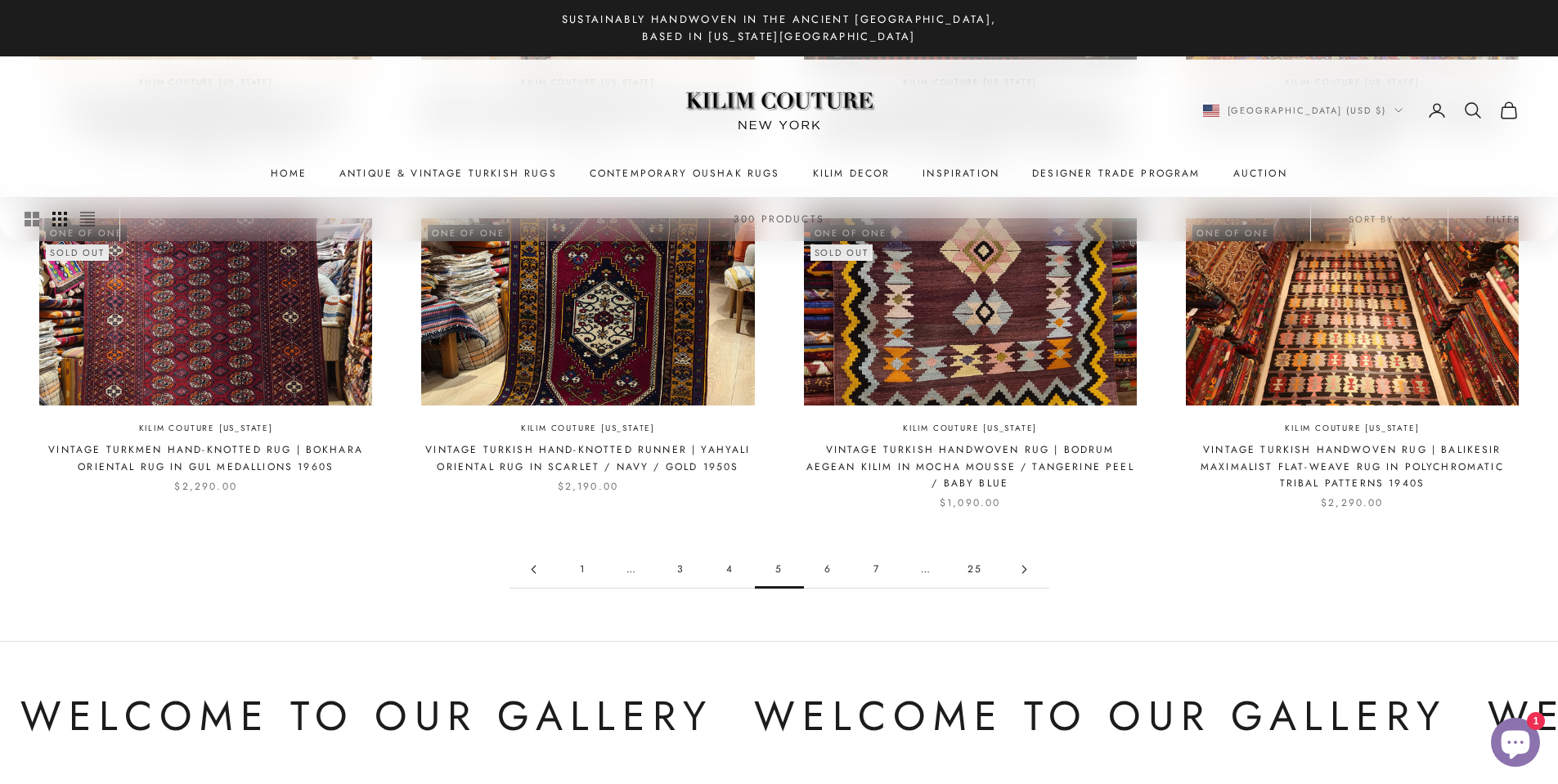
scroll to position [1090, 0]
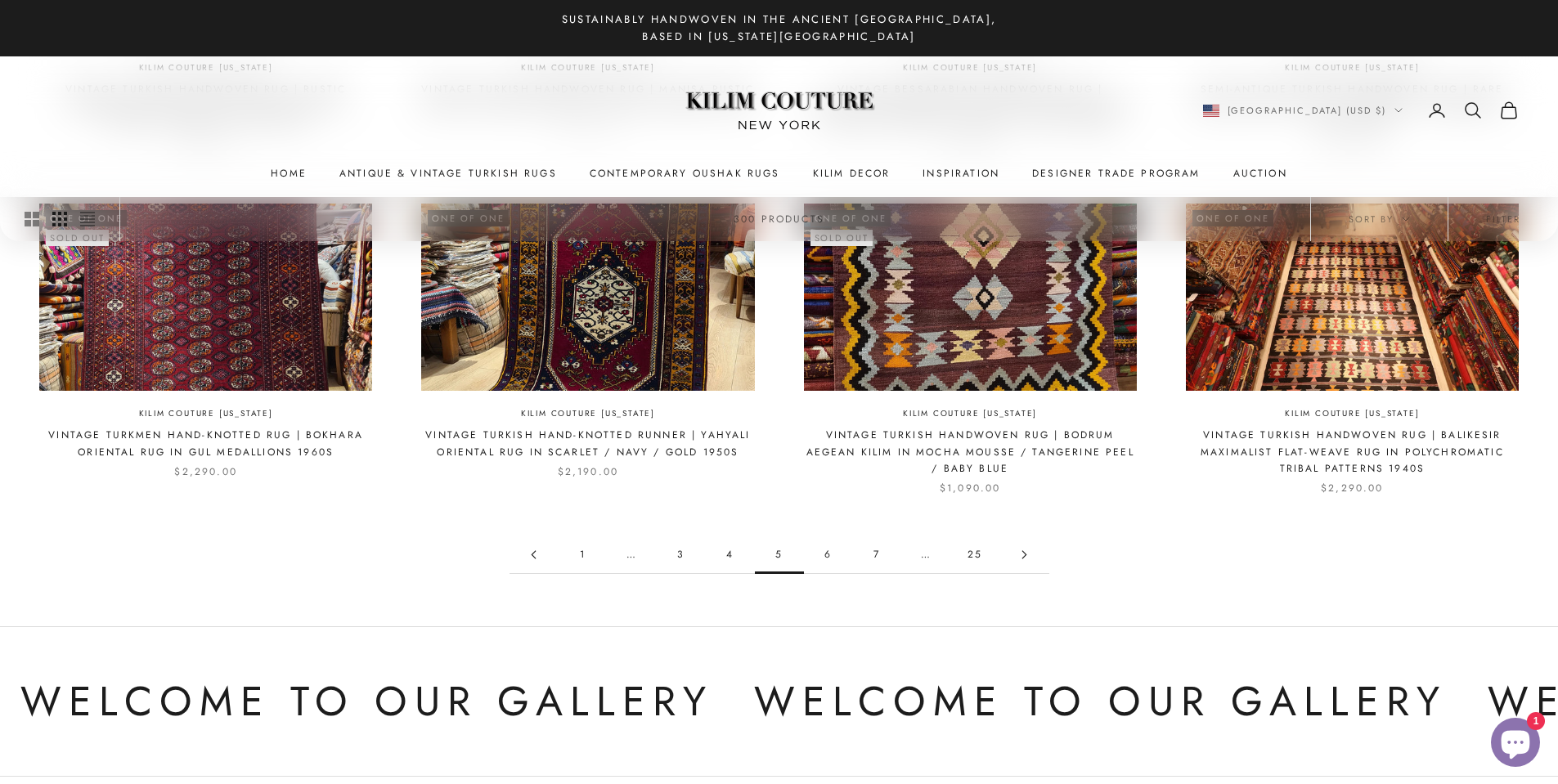
click at [1023, 556] on icon "Go to page 6" at bounding box center [1025, 555] width 9 height 9
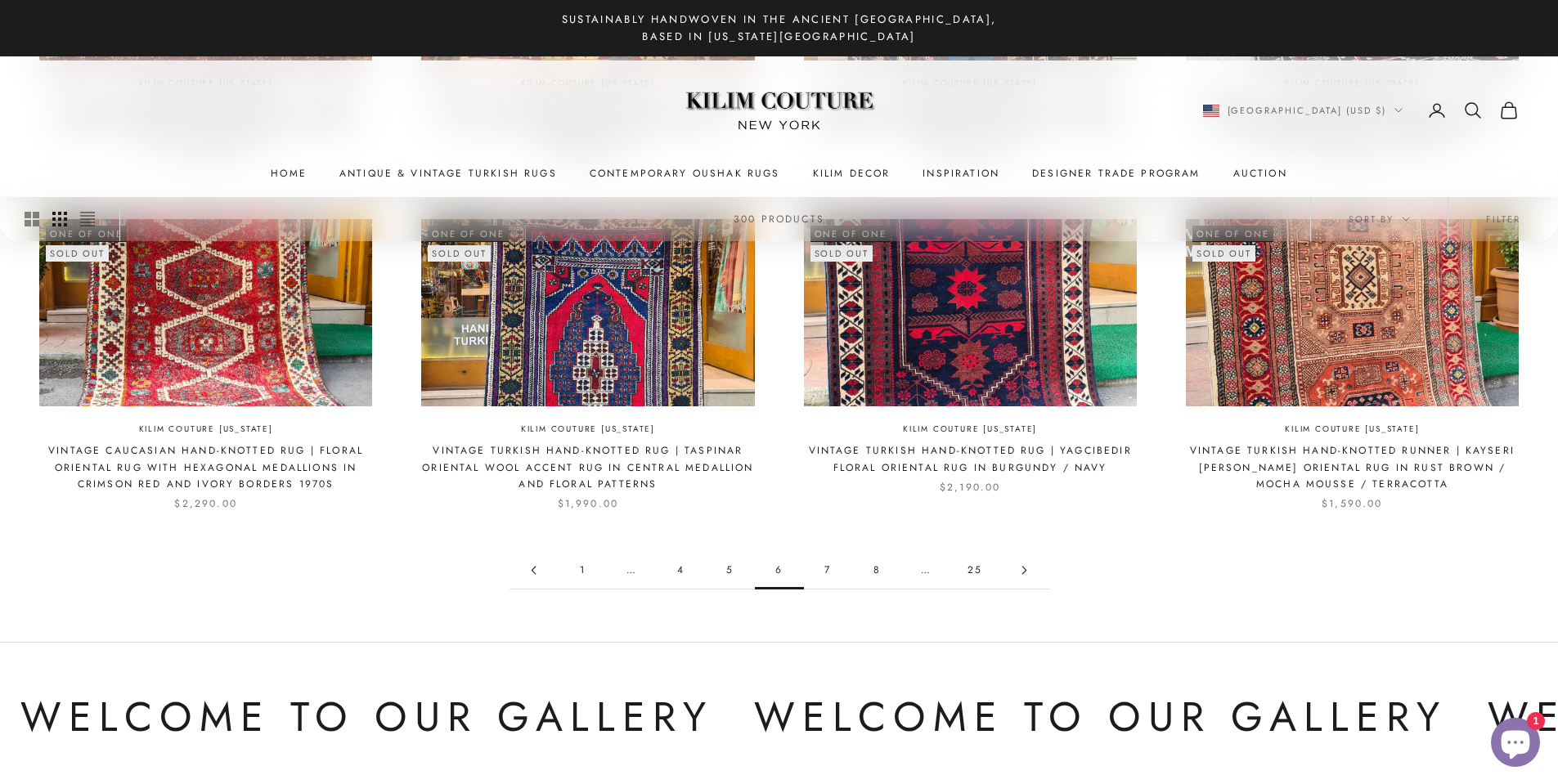
scroll to position [1090, 0]
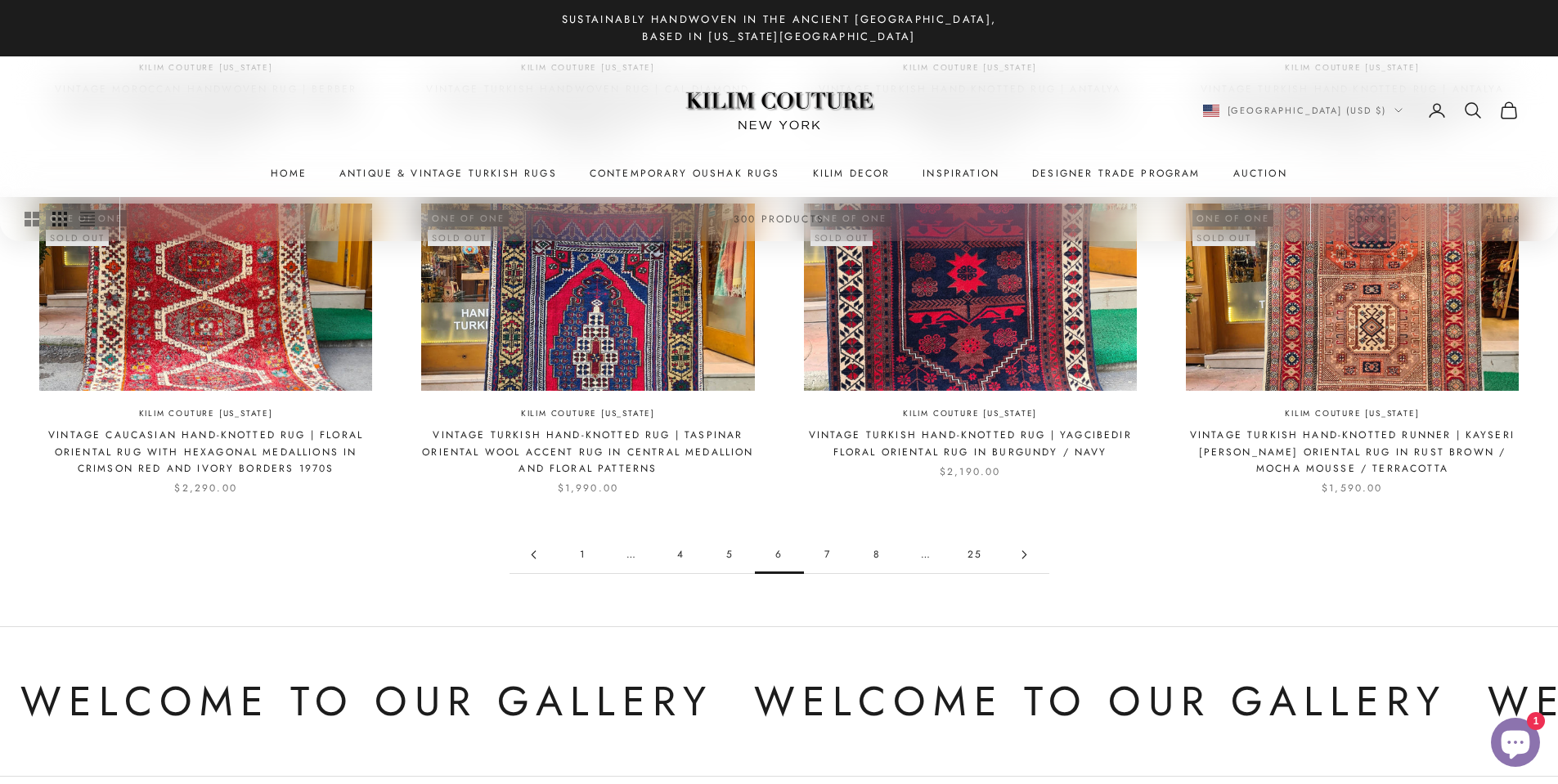
click at [1026, 551] on icon "Go to page 7" at bounding box center [1025, 555] width 9 height 9
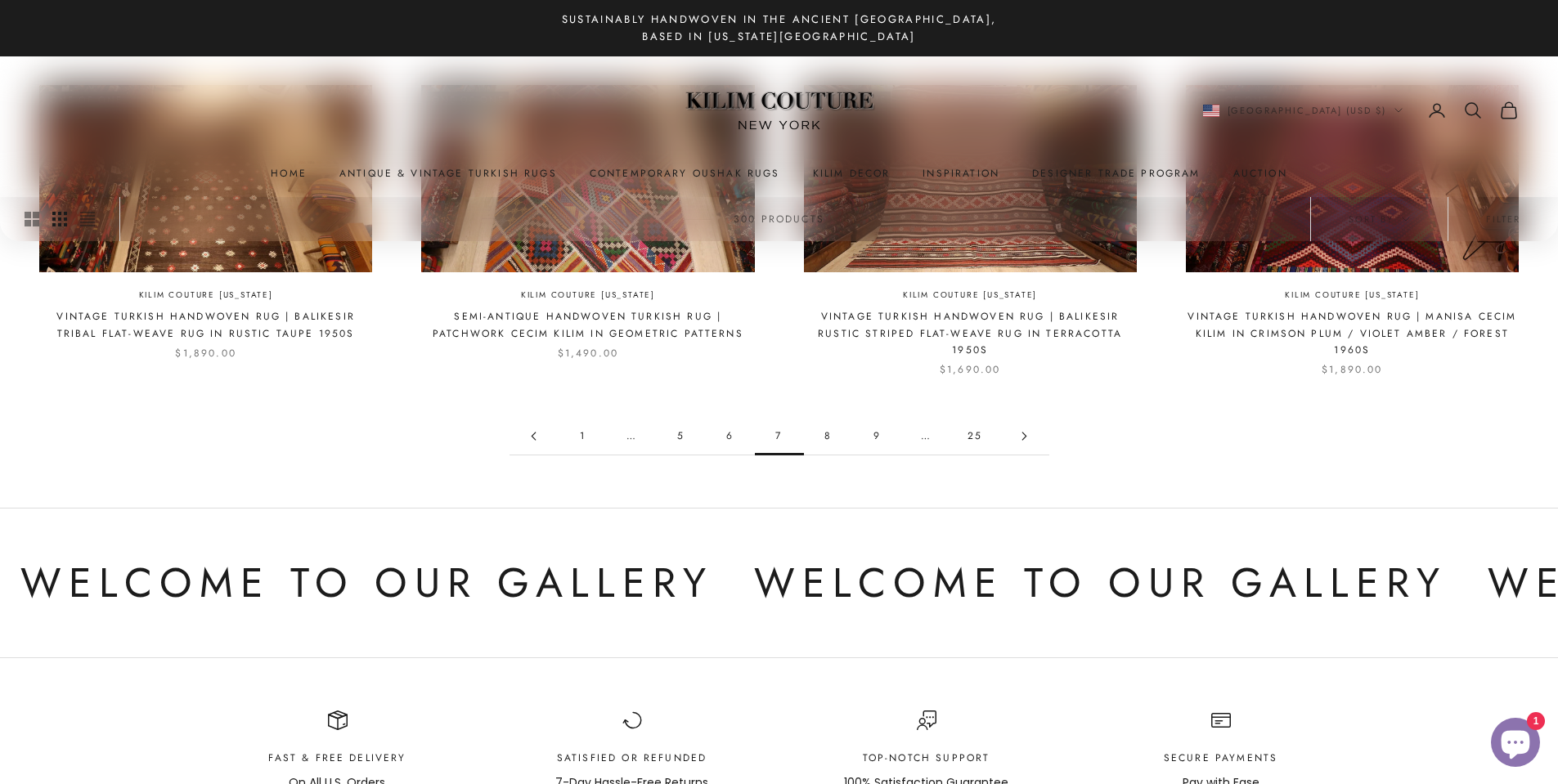
scroll to position [1363, 0]
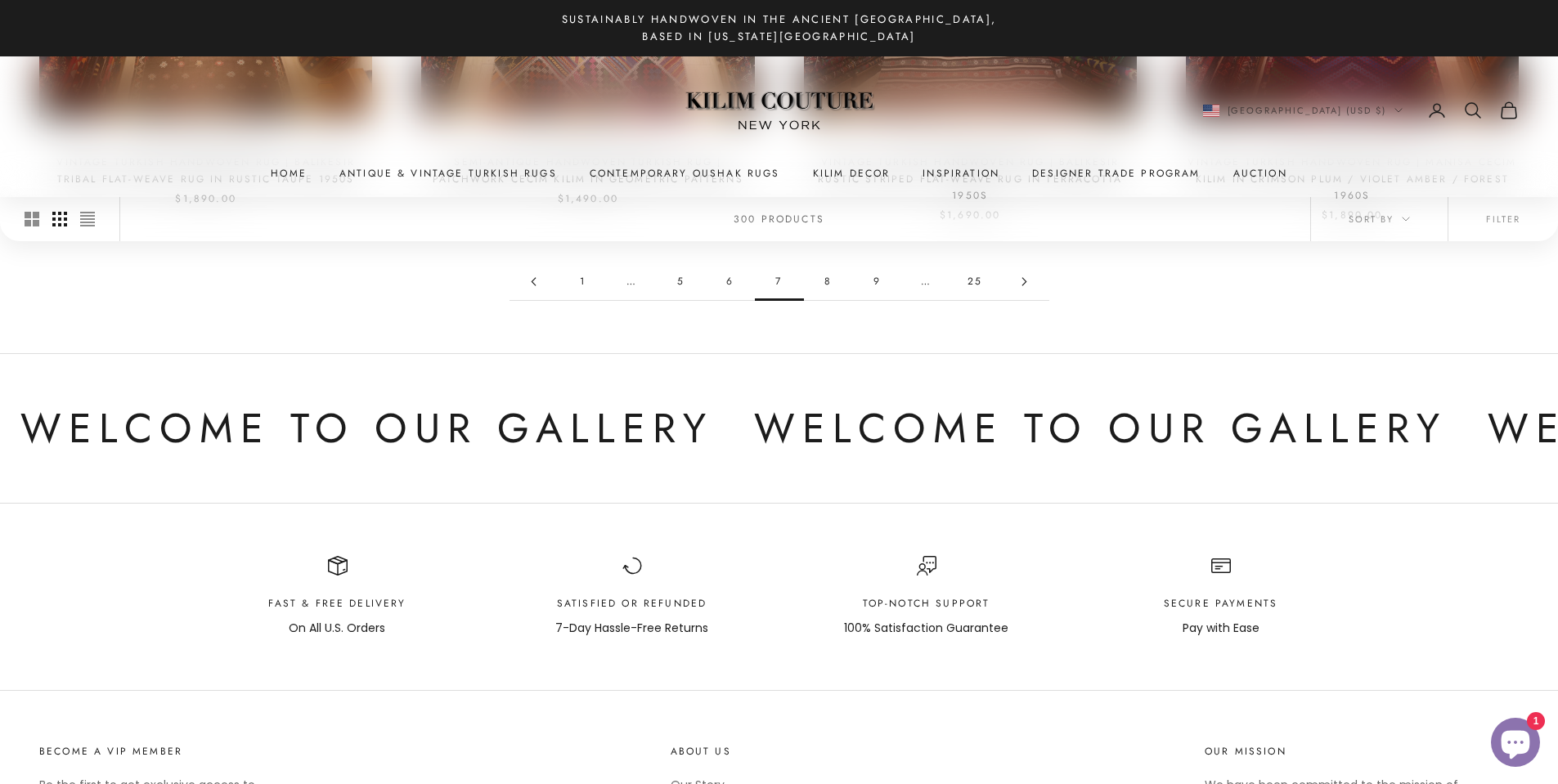
click at [1026, 282] on icon "Go to page 8" at bounding box center [1024, 281] width 4 height 7
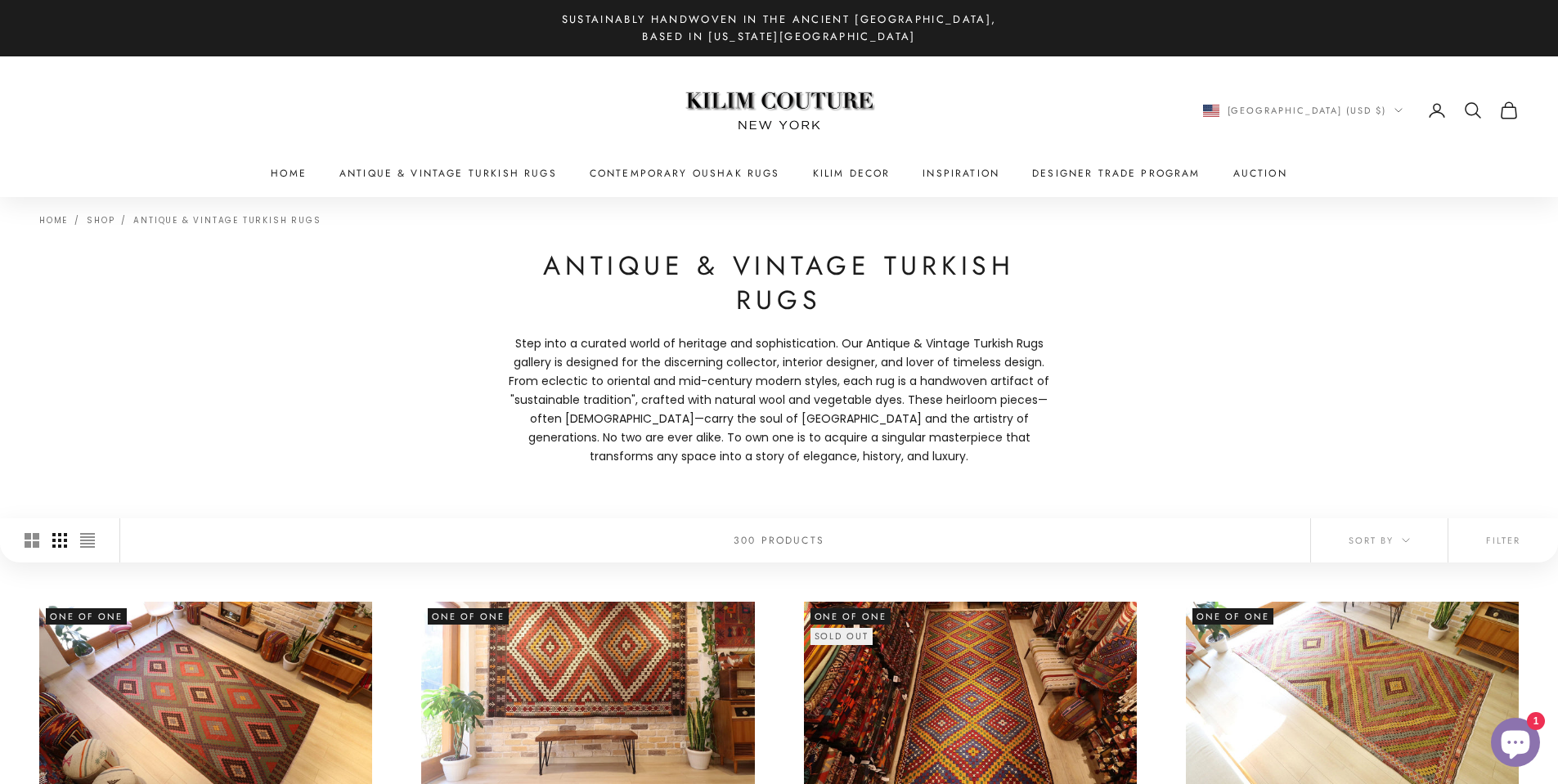
click at [1473, 111] on icon "Secondary navigation" at bounding box center [1473, 110] width 20 height 20
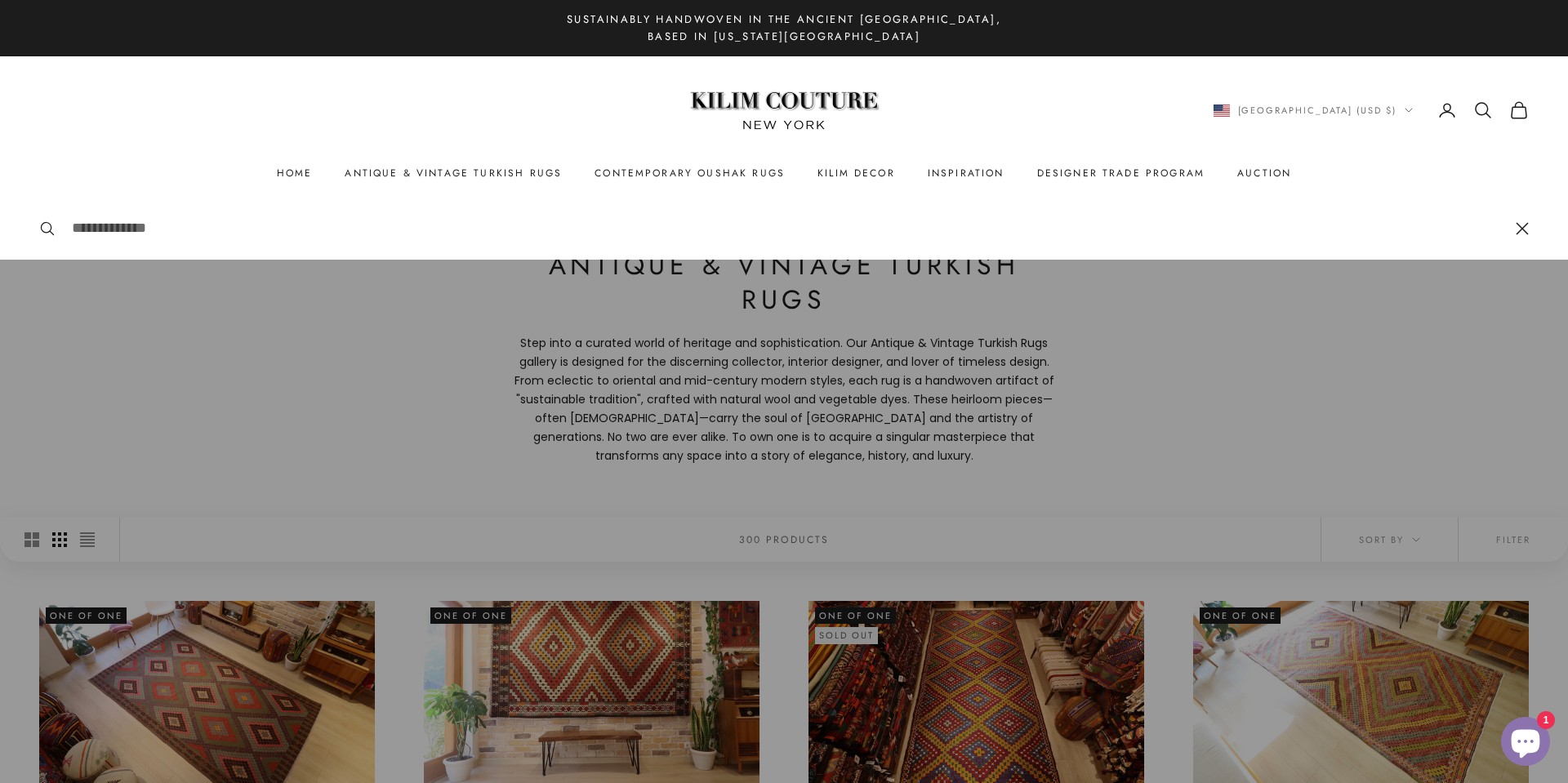
click at [1123, 228] on input "Search" at bounding box center [785, 228] width 1428 height 24
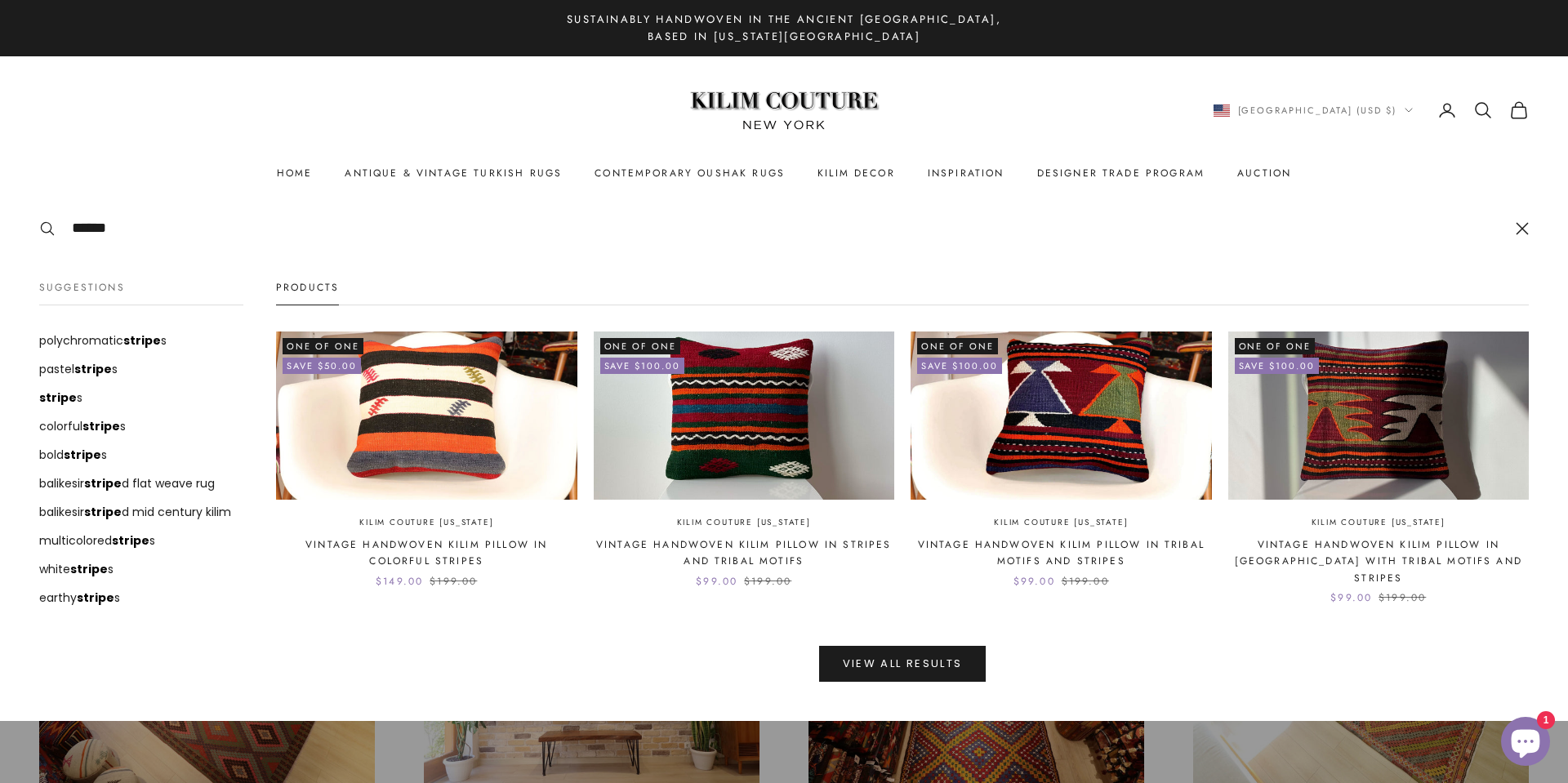
type input "******"
click at [819, 646] on button "View all results" at bounding box center [903, 663] width 167 height 36
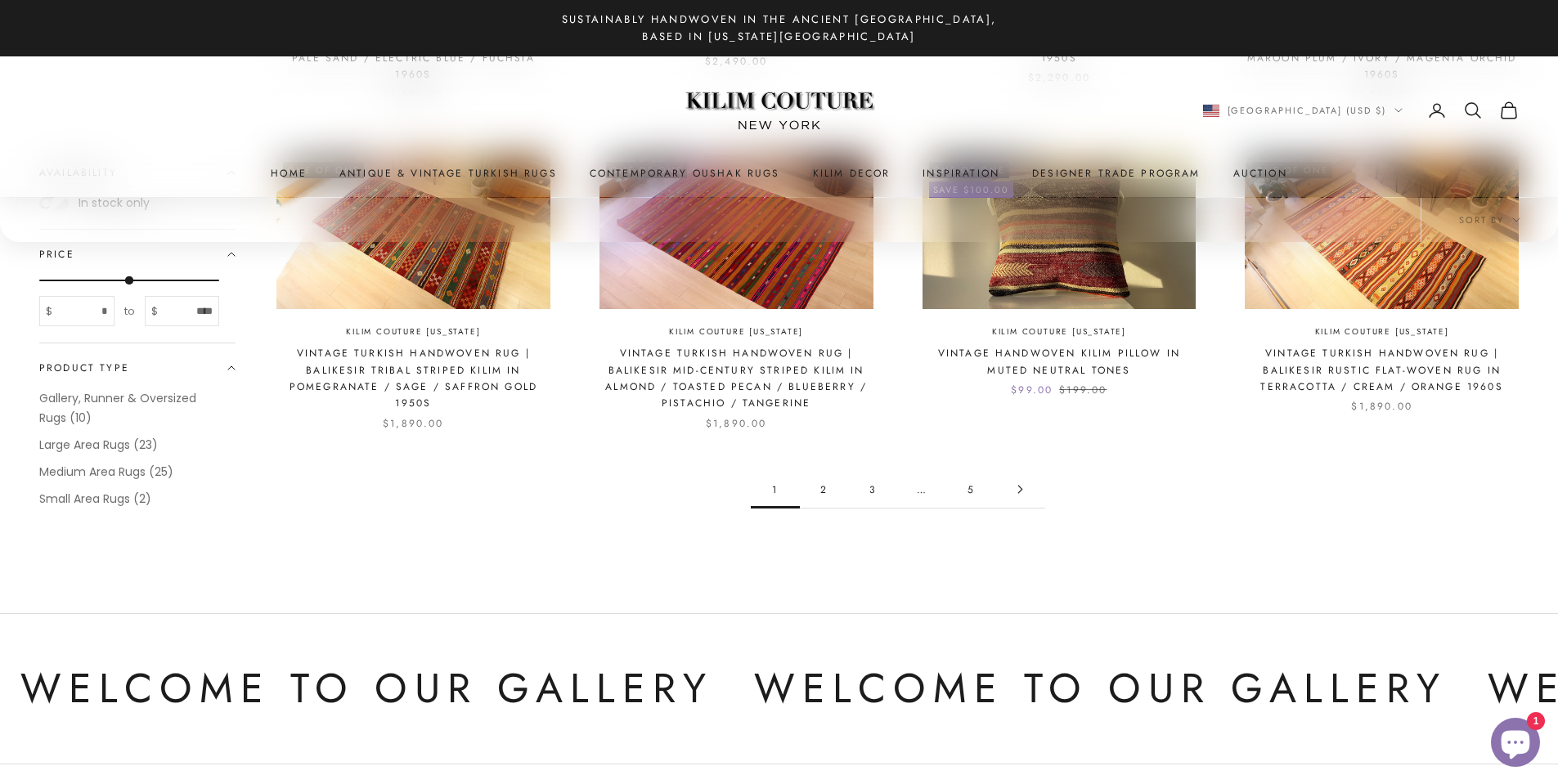
scroll to position [1907, 0]
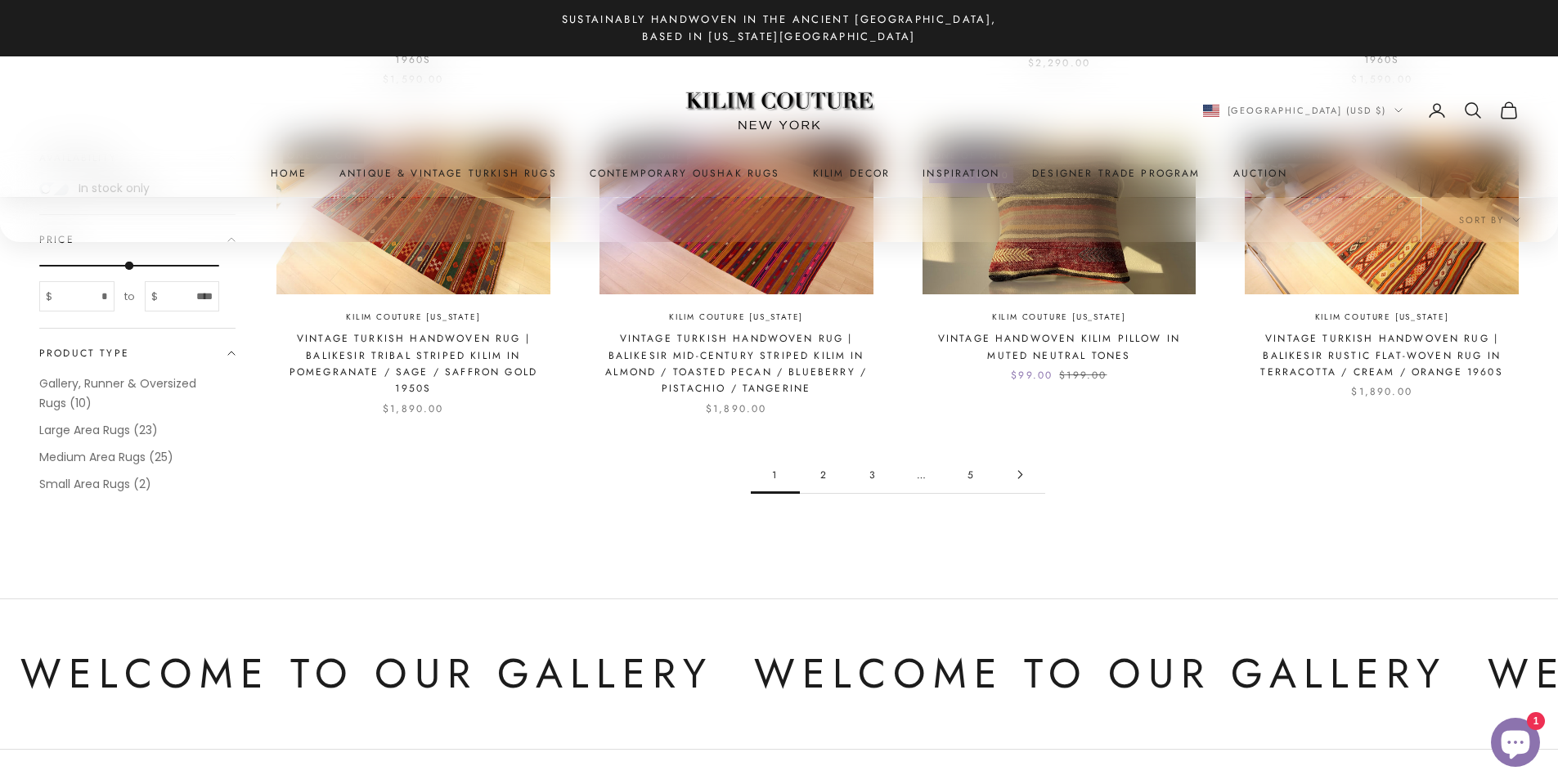
click at [823, 462] on link "2" at bounding box center [824, 475] width 49 height 37
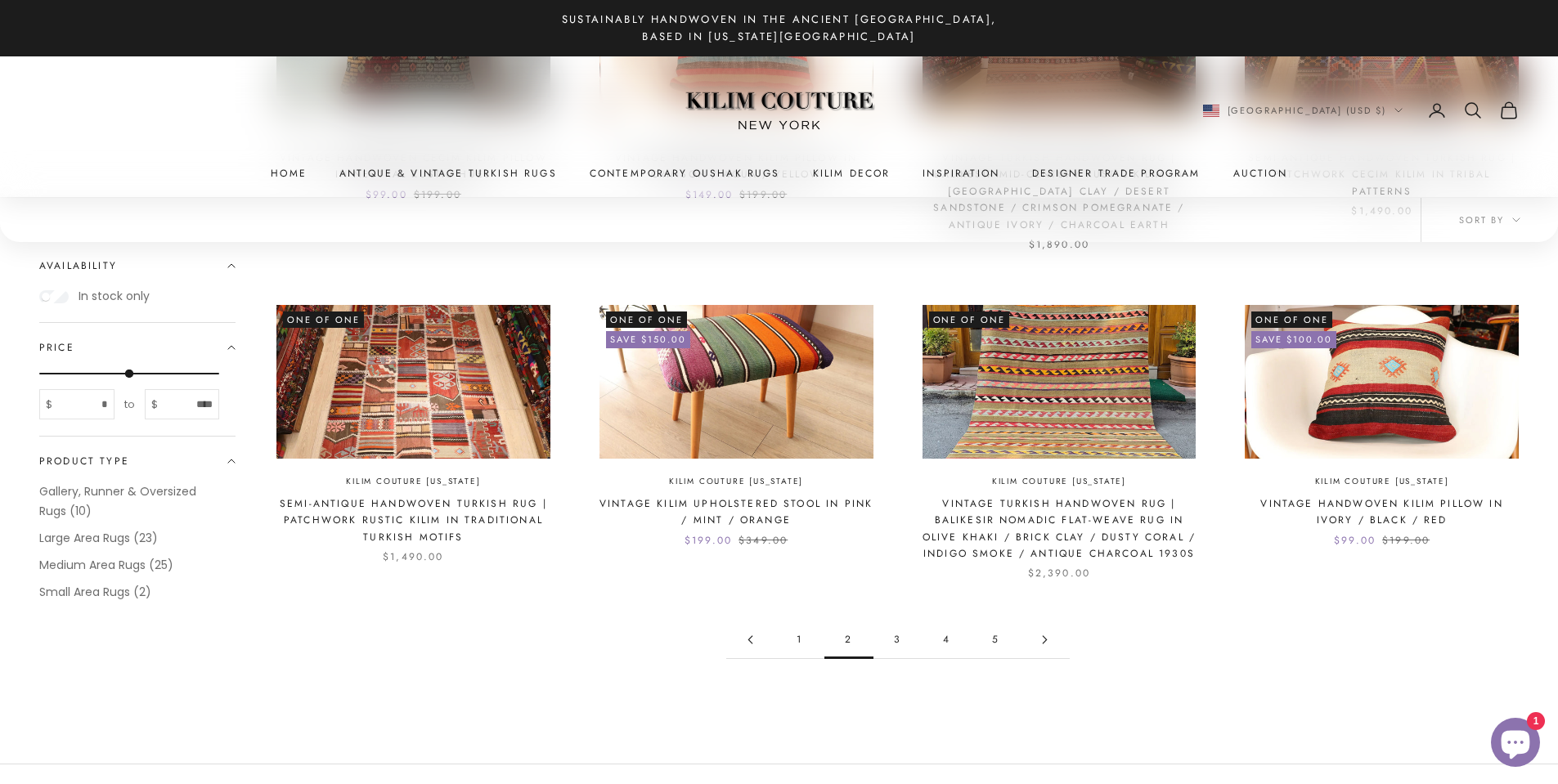
scroll to position [1635, 0]
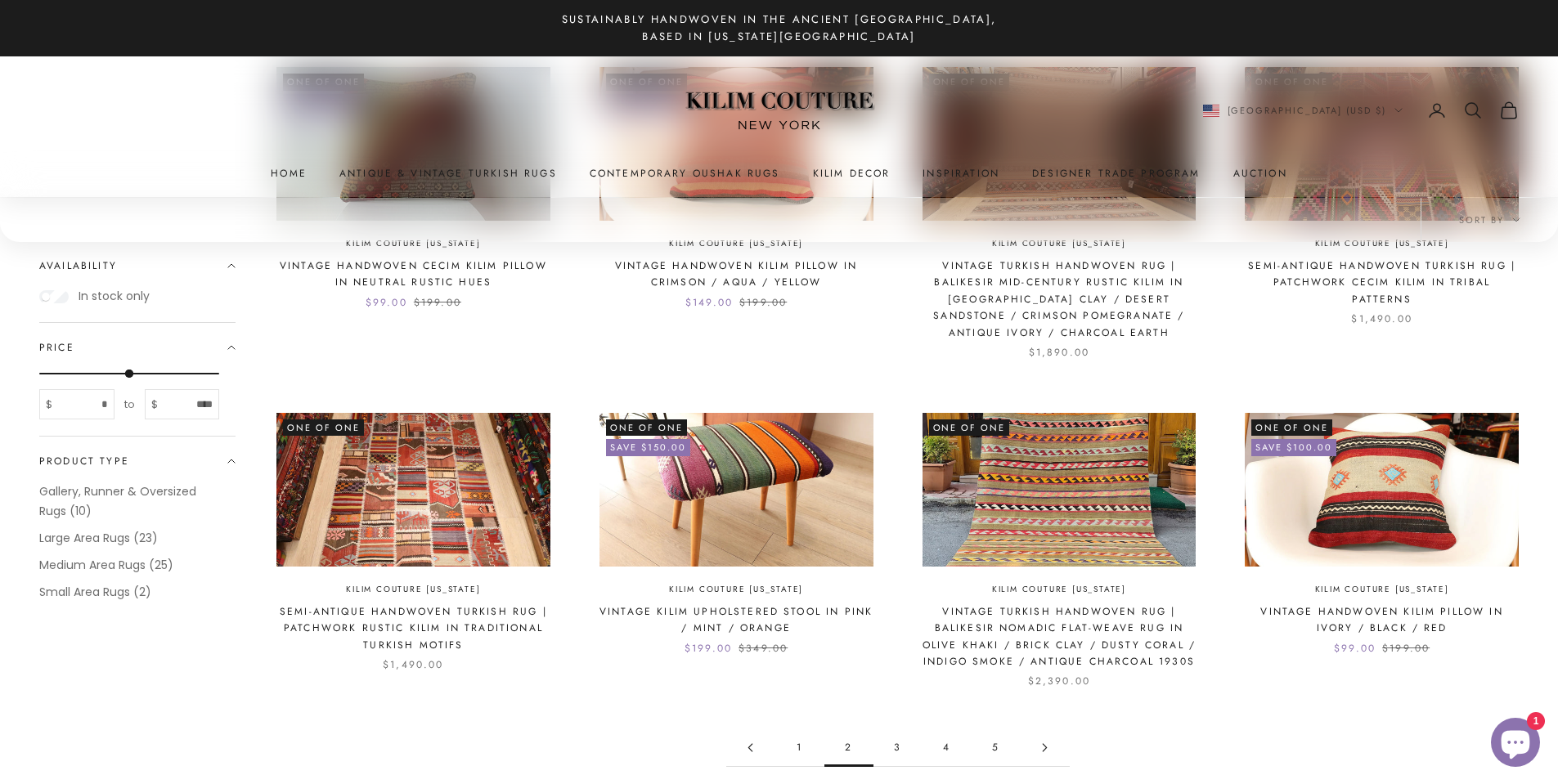
click at [897, 746] on link "3" at bounding box center [897, 748] width 49 height 37
